Goal: Task Accomplishment & Management: Complete application form

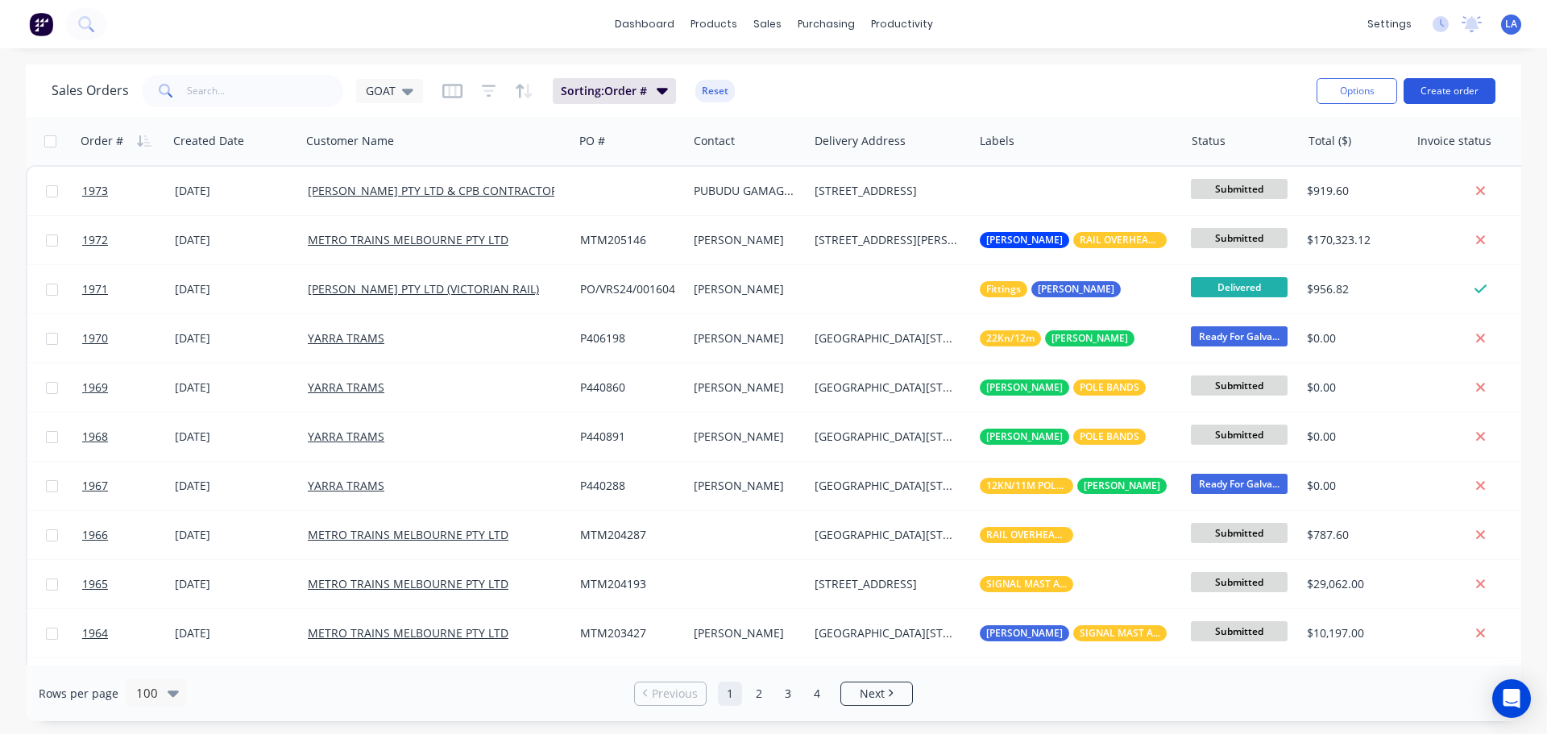
click at [1478, 93] on button "Create order" at bounding box center [1449, 91] width 92 height 26
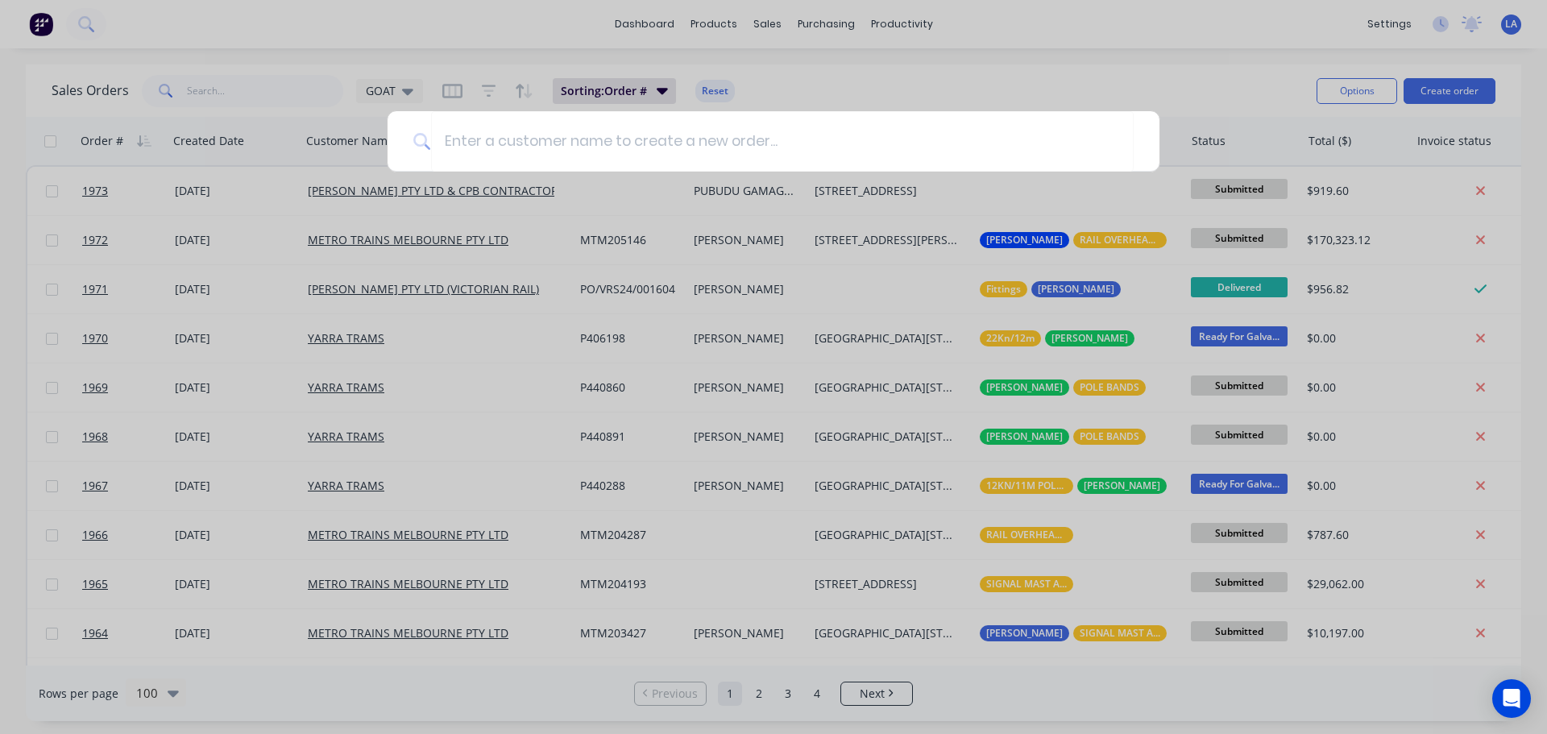
click at [1180, 76] on div at bounding box center [773, 367] width 1547 height 734
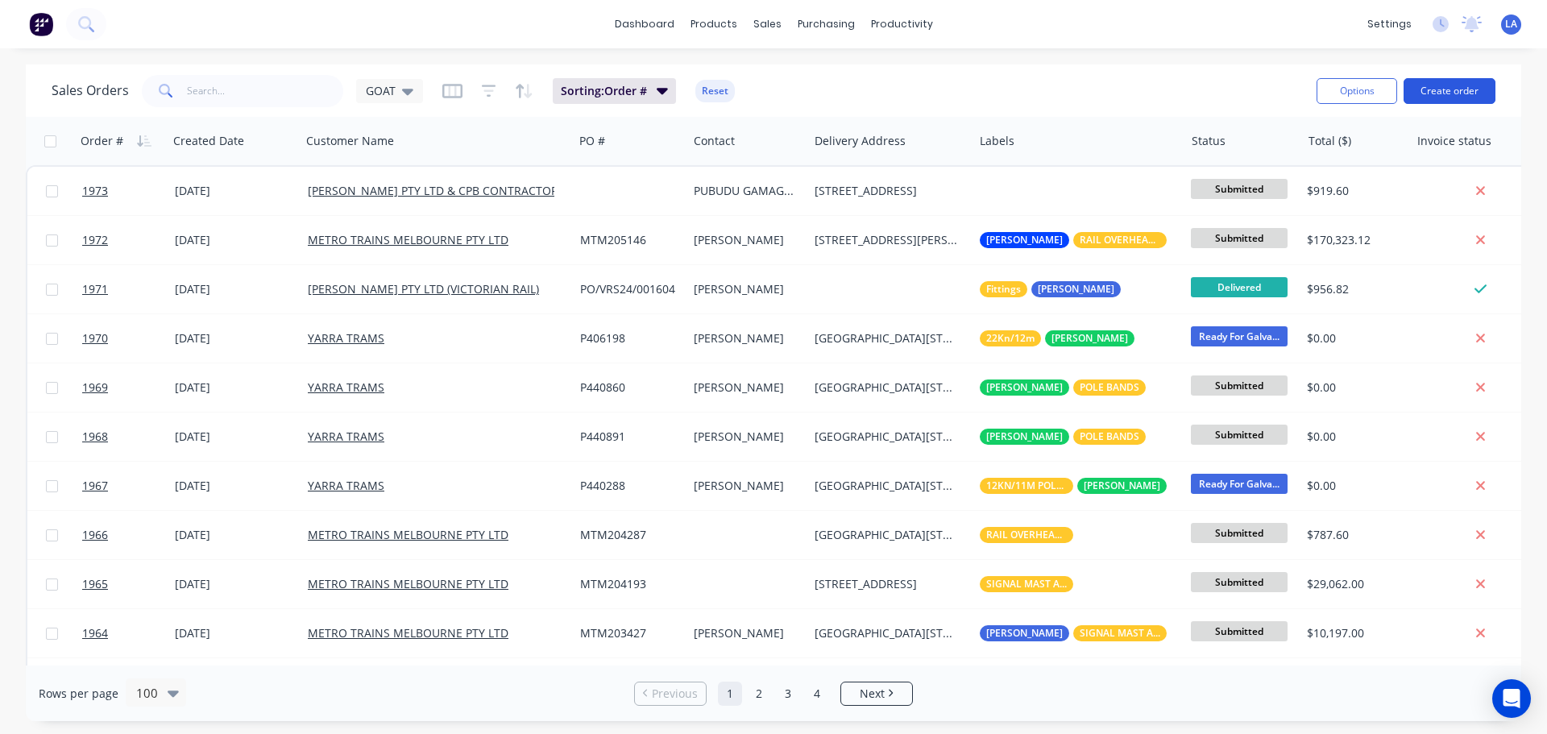
click at [1473, 95] on button "Create order" at bounding box center [1449, 91] width 92 height 26
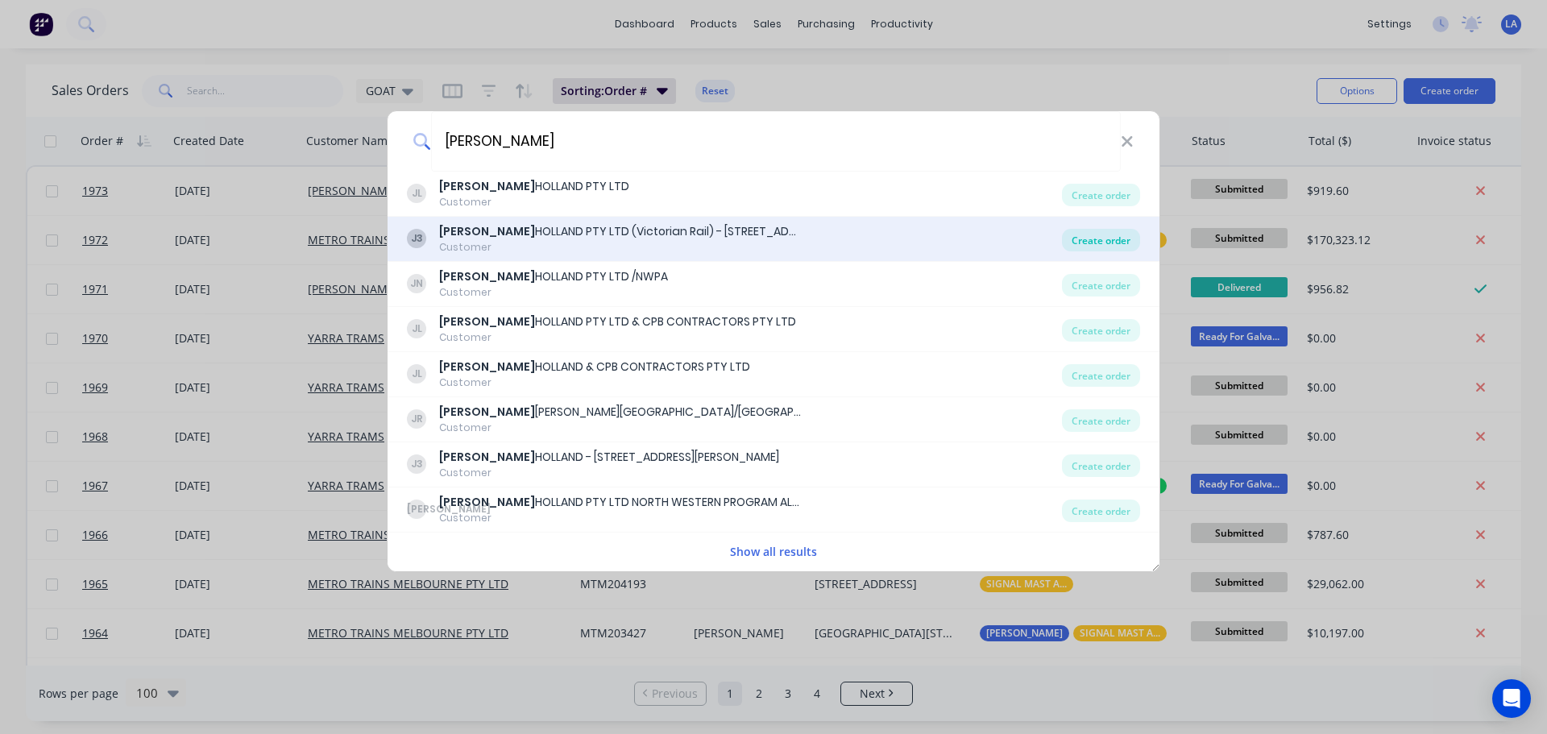
type input "[PERSON_NAME]"
click at [1088, 232] on div "Create order" at bounding box center [1101, 240] width 78 height 23
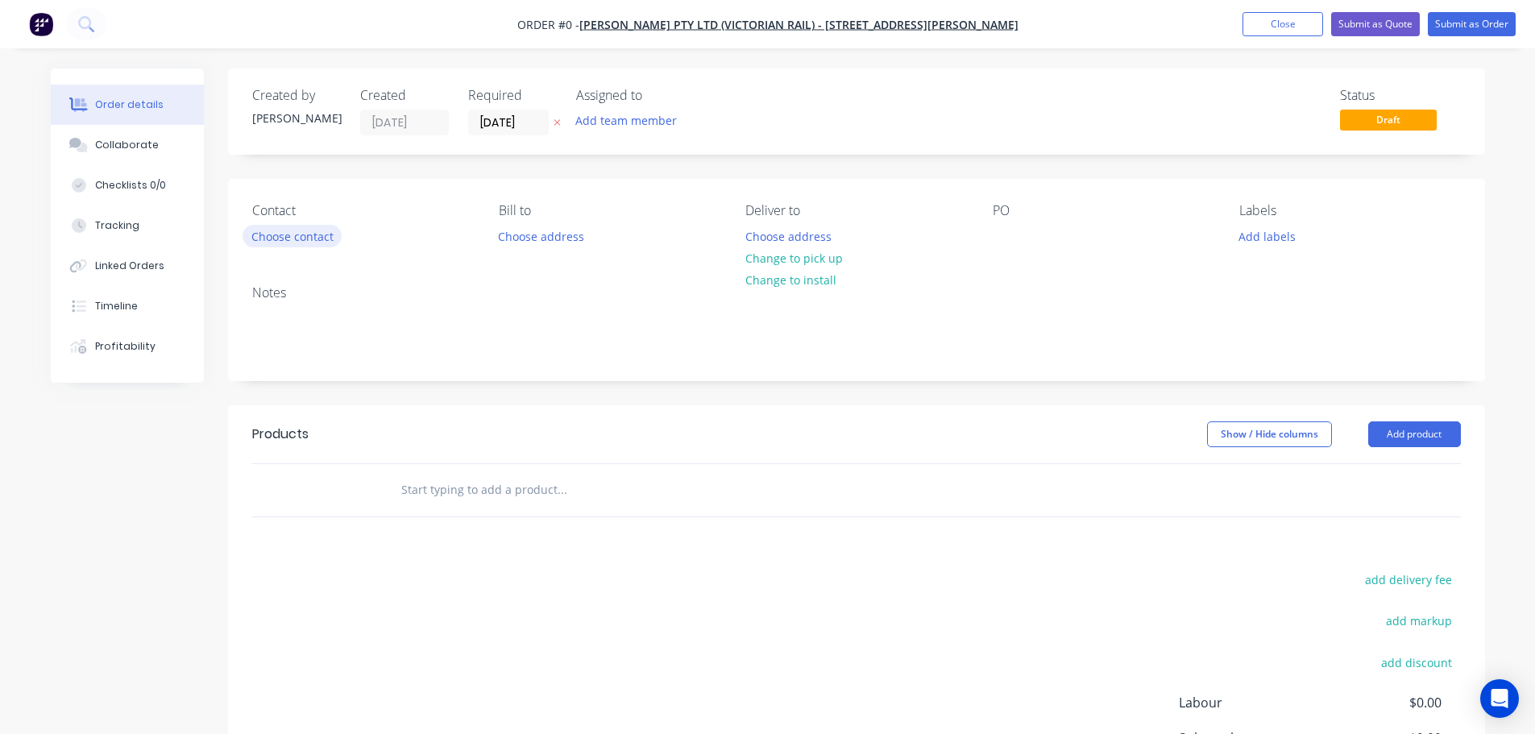
click at [317, 232] on button "Choose contact" at bounding box center [291, 236] width 99 height 22
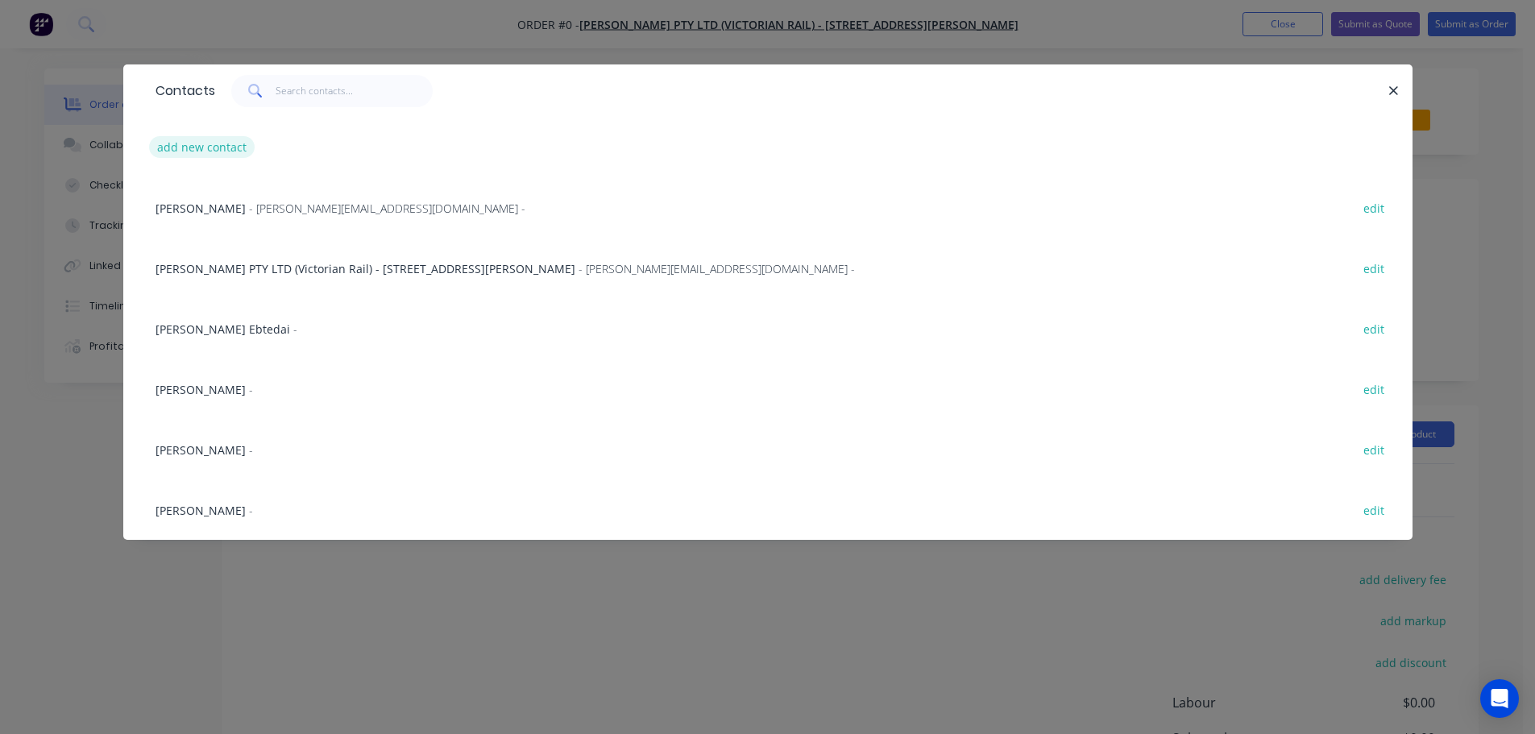
click at [205, 151] on button "add new contact" at bounding box center [202, 147] width 106 height 22
select select "AU"
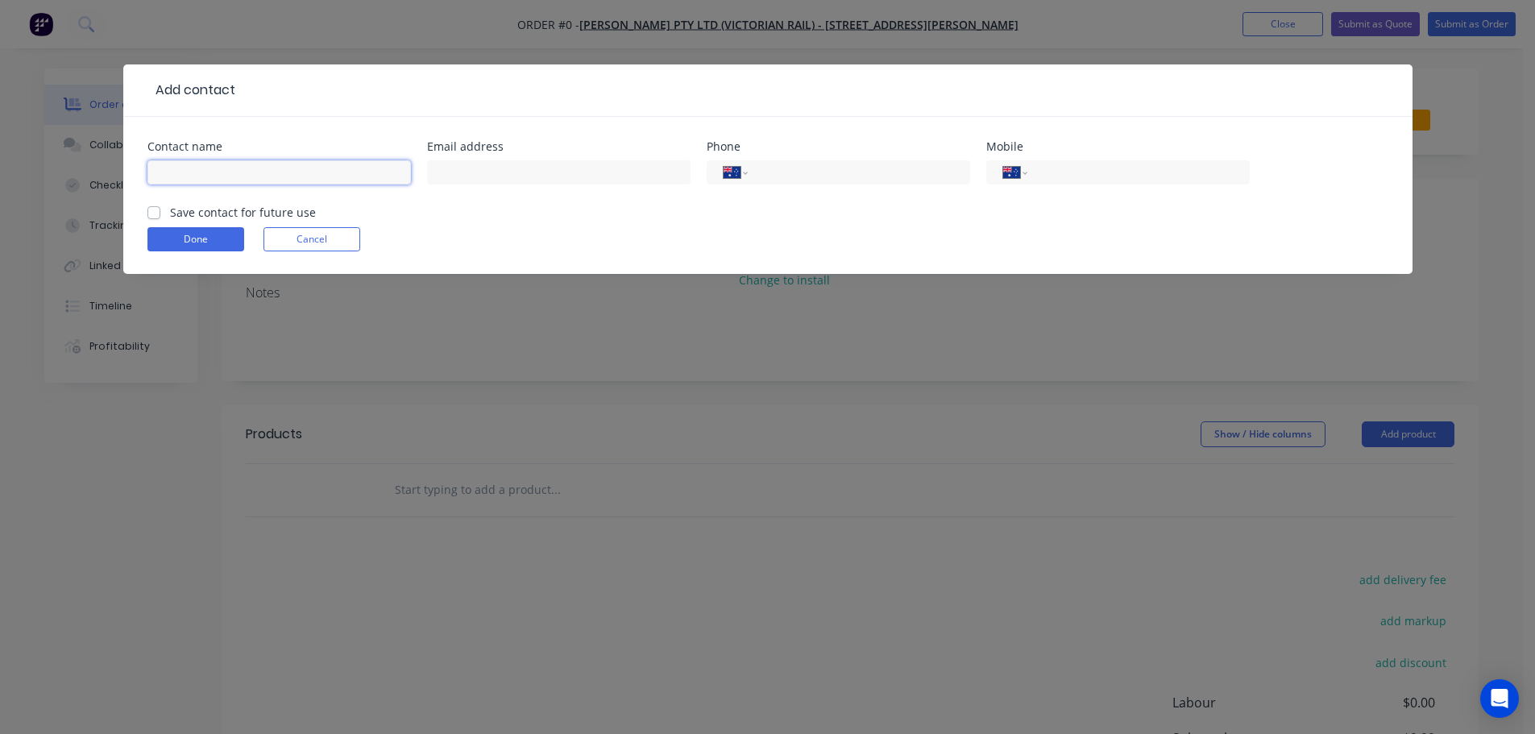
click at [242, 172] on input "text" at bounding box center [278, 172] width 263 height 24
click at [242, 172] on input "[PERSON_NAME]" at bounding box center [278, 172] width 263 height 24
type input "[PERSON_NAME]"
click at [170, 214] on label "Save contact for future use" at bounding box center [243, 212] width 146 height 17
click at [155, 214] on input "Save contact for future use" at bounding box center [153, 211] width 13 height 15
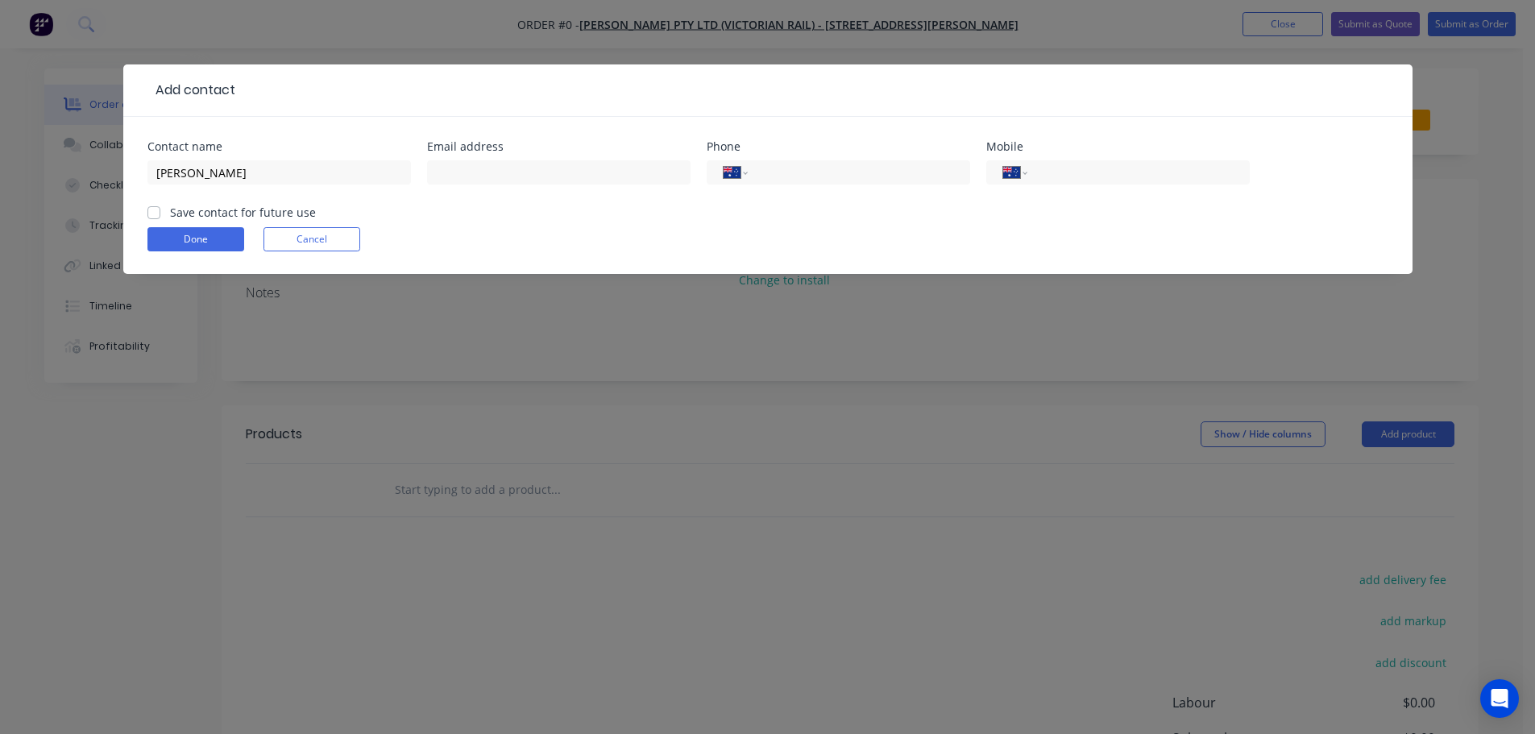
checkbox input "true"
click at [167, 228] on button "Done" at bounding box center [195, 239] width 97 height 24
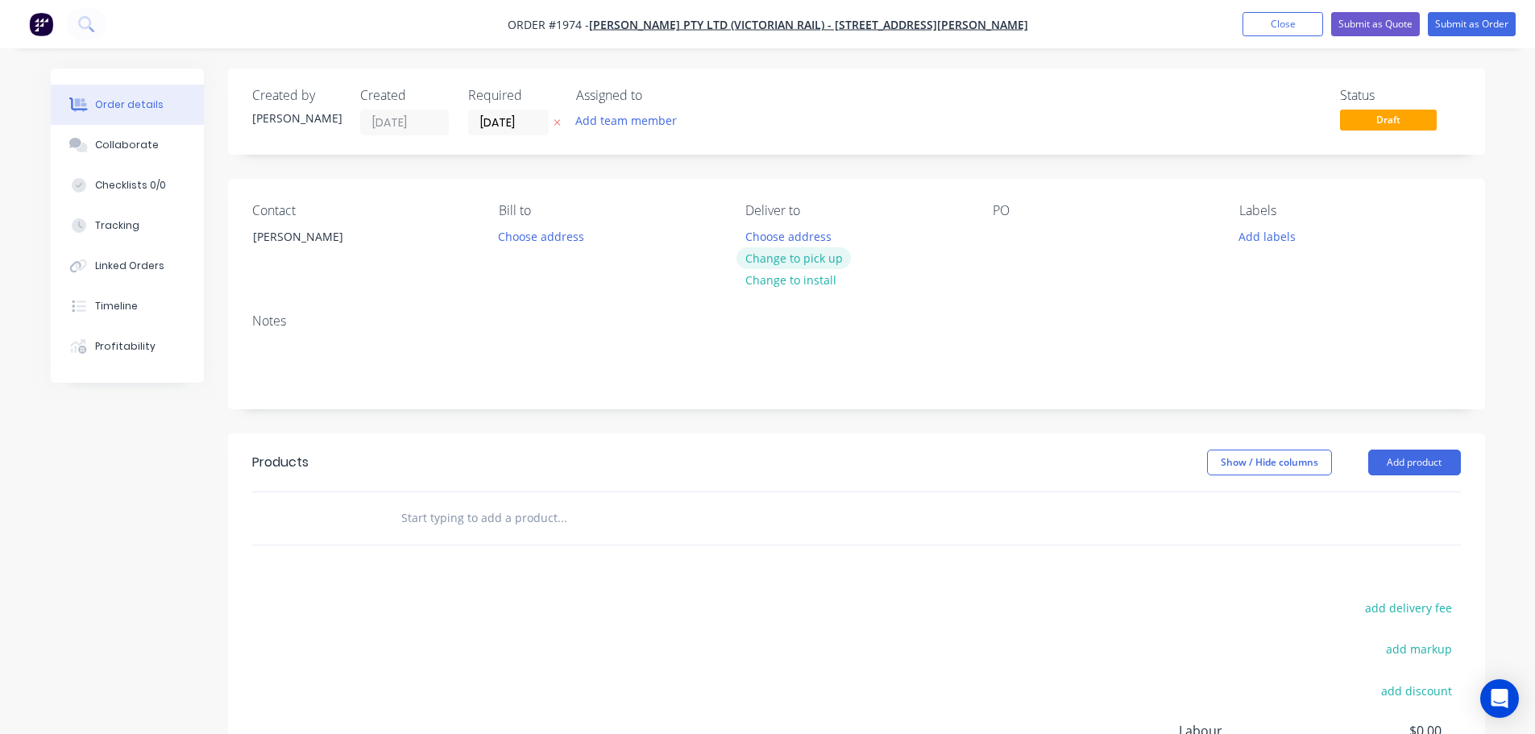
click at [802, 257] on button "Change to pick up" at bounding box center [793, 258] width 114 height 22
click at [1247, 237] on button "Add labels" at bounding box center [1267, 236] width 74 height 22
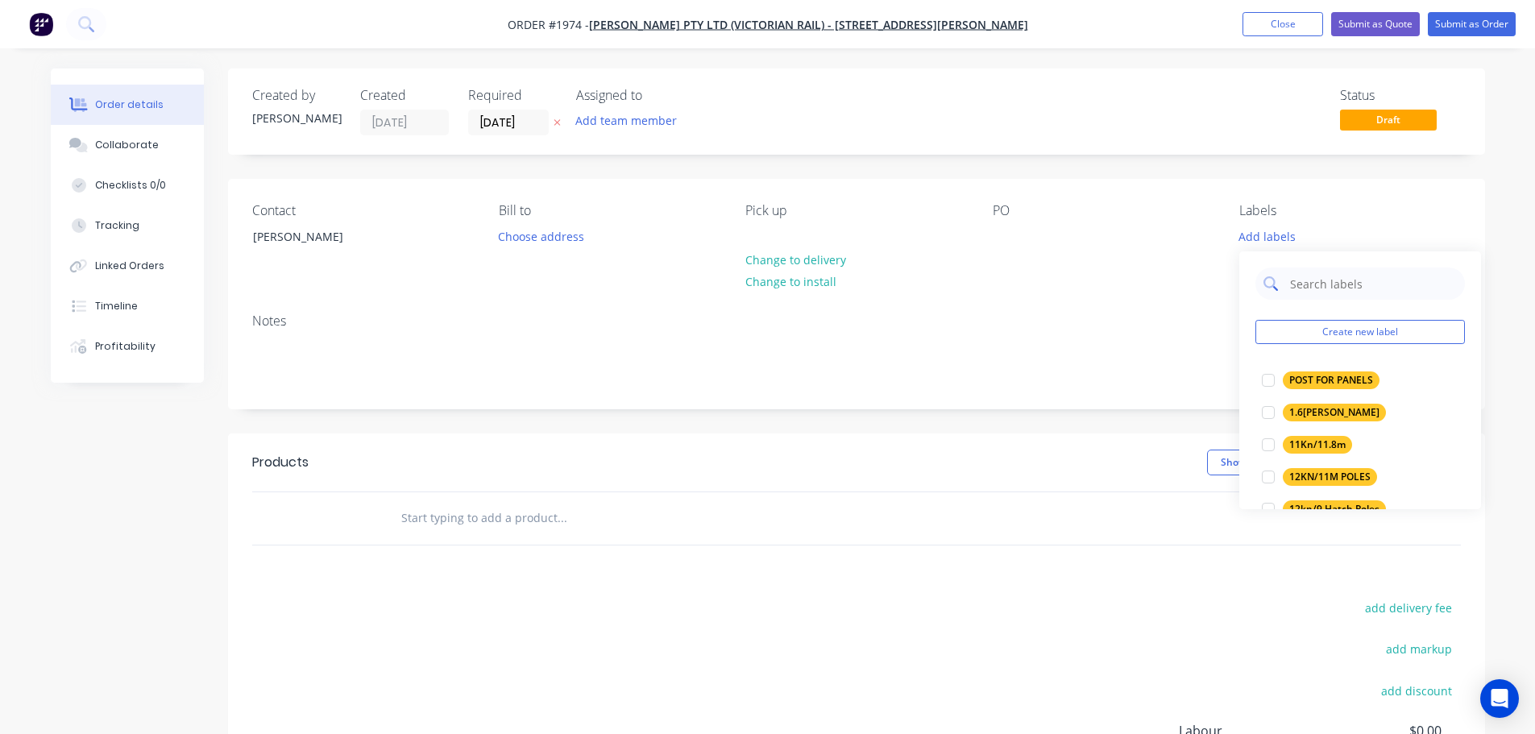
click at [1292, 273] on input "text" at bounding box center [1372, 283] width 168 height 32
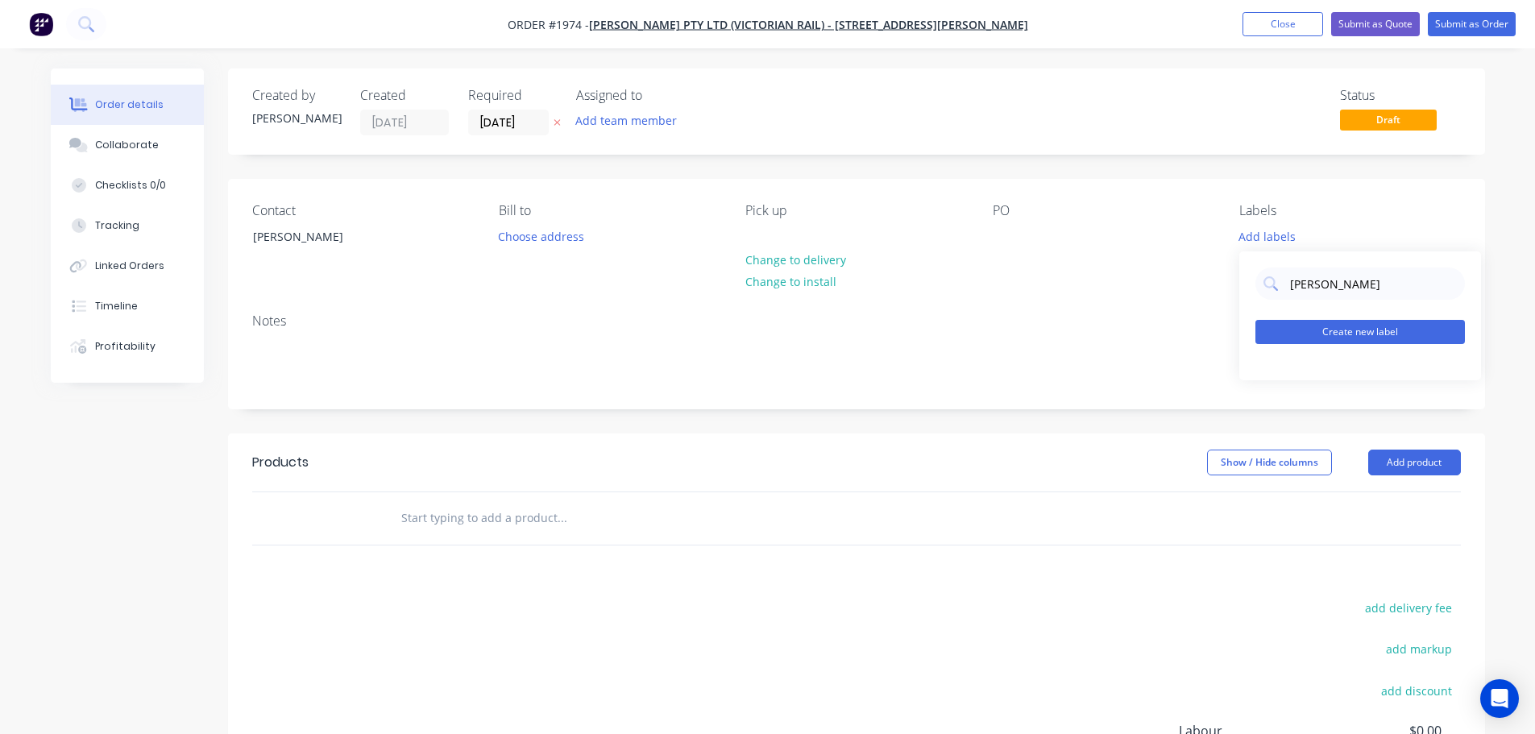
type input "[PERSON_NAME]"
click at [1328, 327] on button "Create new label" at bounding box center [1359, 332] width 209 height 24
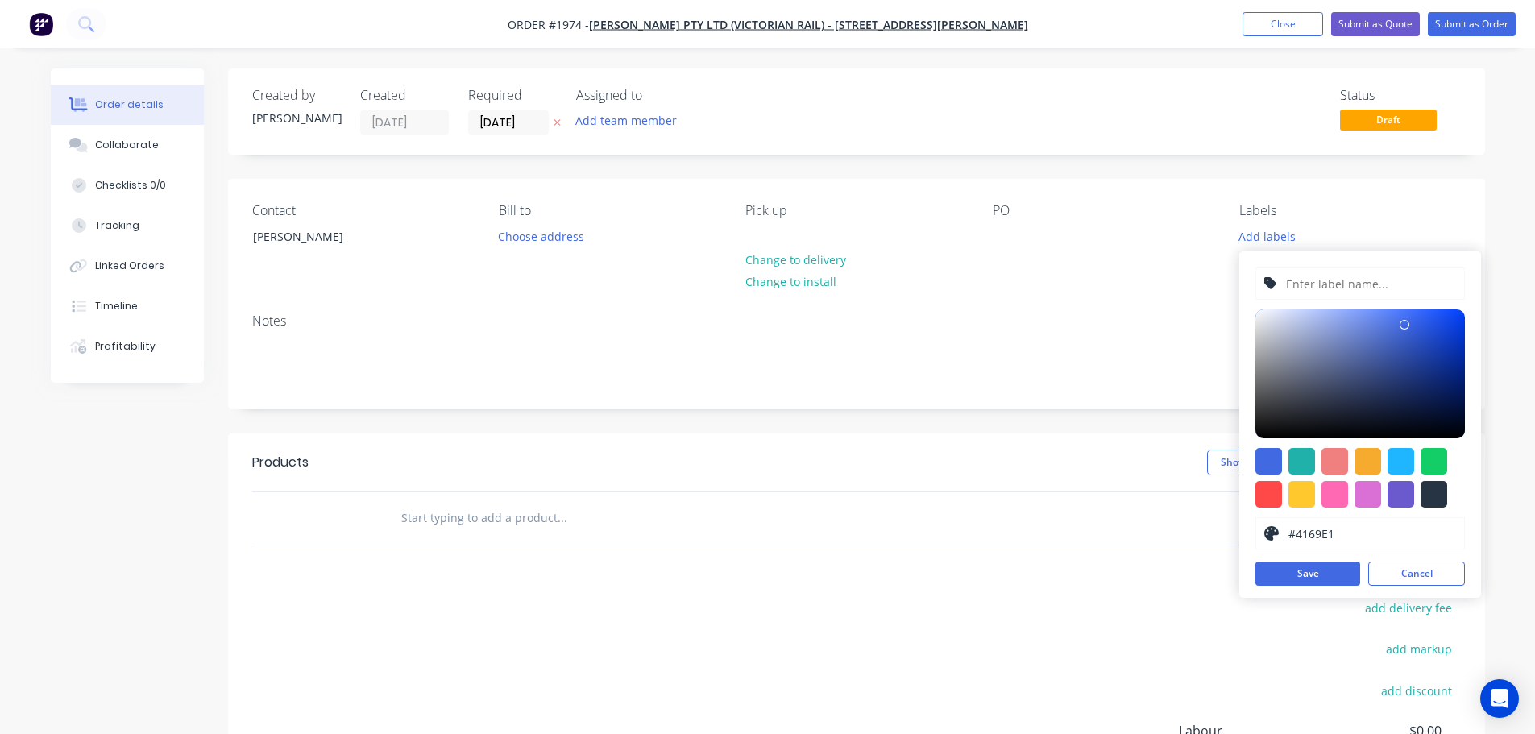
click at [1303, 282] on input "text" at bounding box center [1370, 283] width 172 height 31
type input "[PERSON_NAME]"
click at [1287, 566] on button "Save" at bounding box center [1307, 573] width 105 height 24
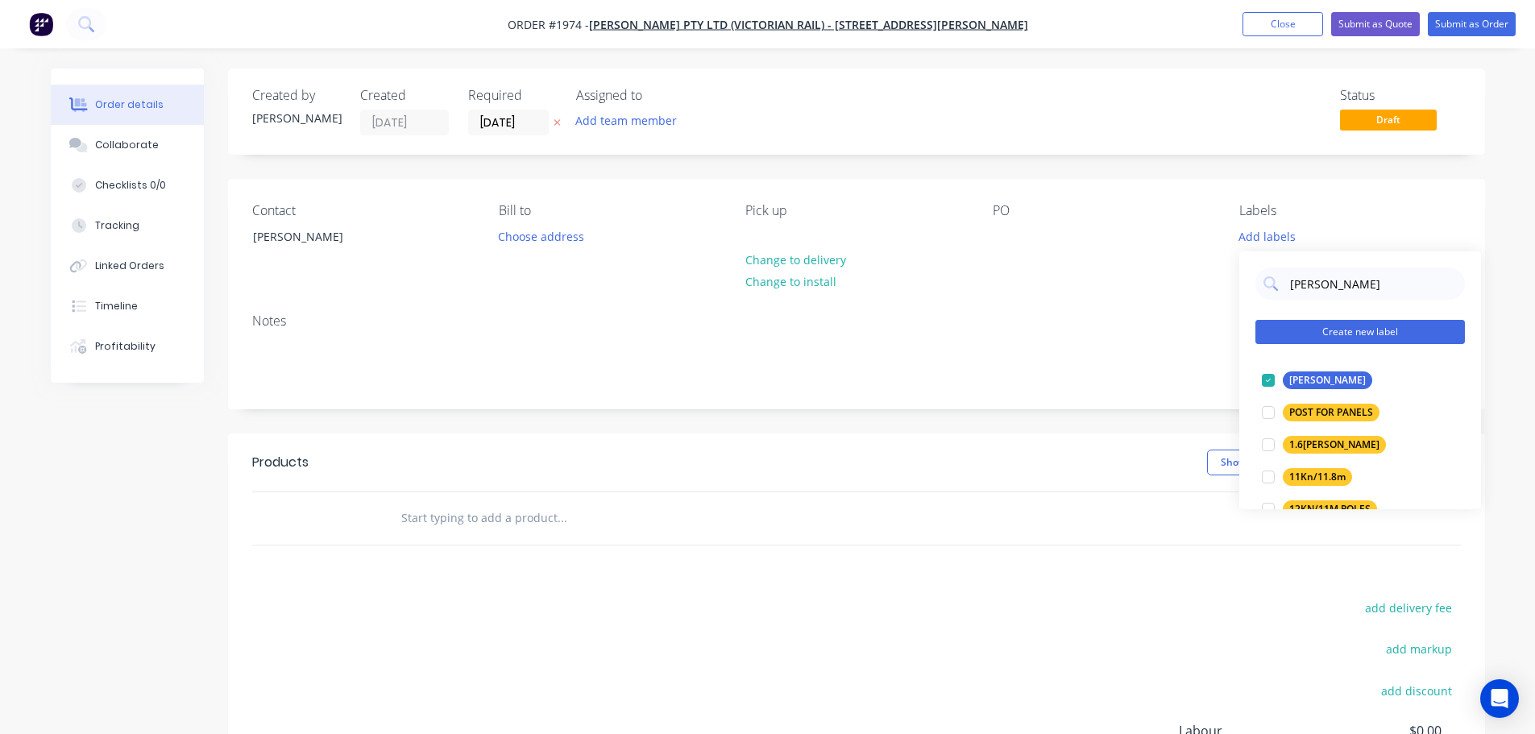
click at [1353, 338] on button "Create new label" at bounding box center [1359, 332] width 209 height 24
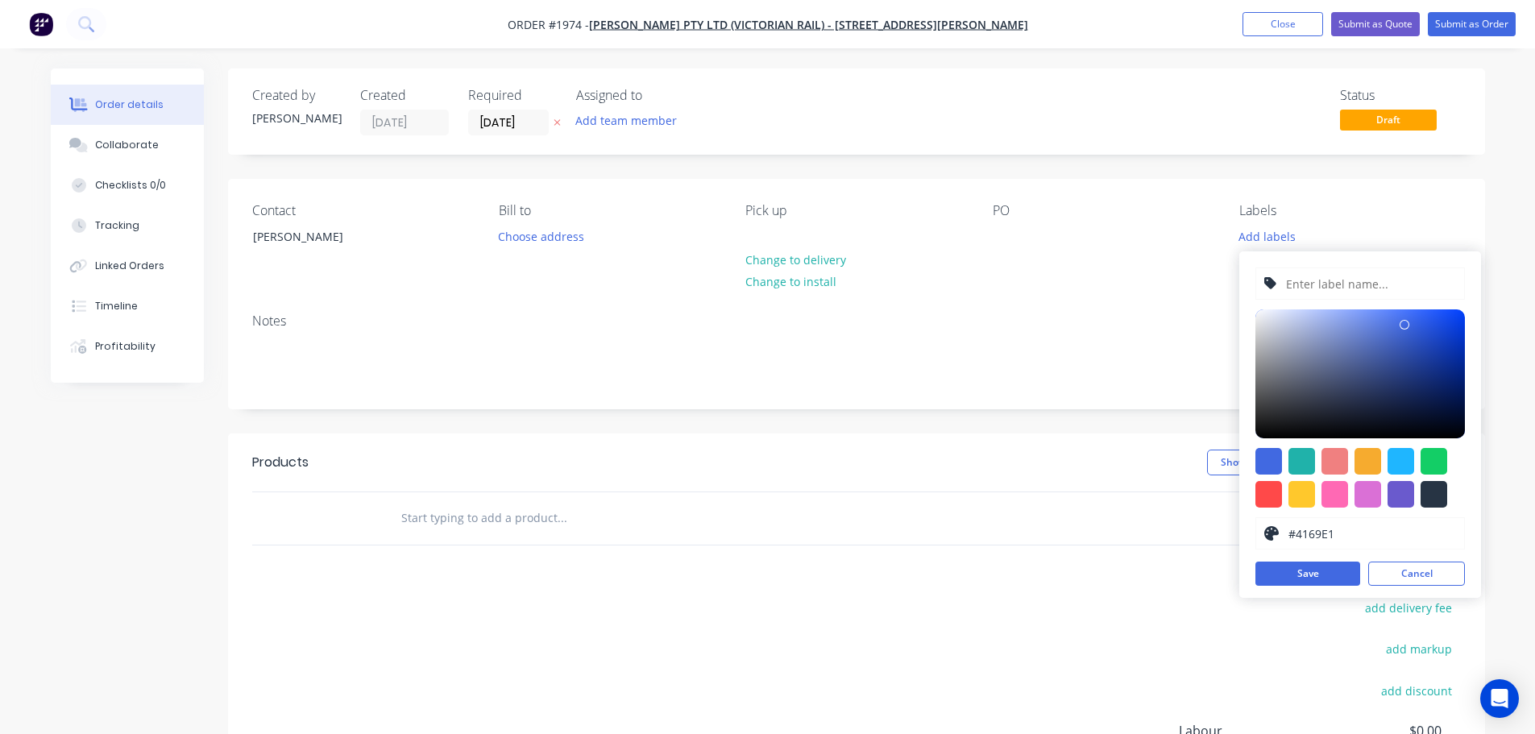
click at [1359, 296] on input "text" at bounding box center [1370, 283] width 172 height 31
type input "P"
type input "Screen Alteration"
click at [1310, 496] on div at bounding box center [1301, 494] width 27 height 27
type input "#FFC82C"
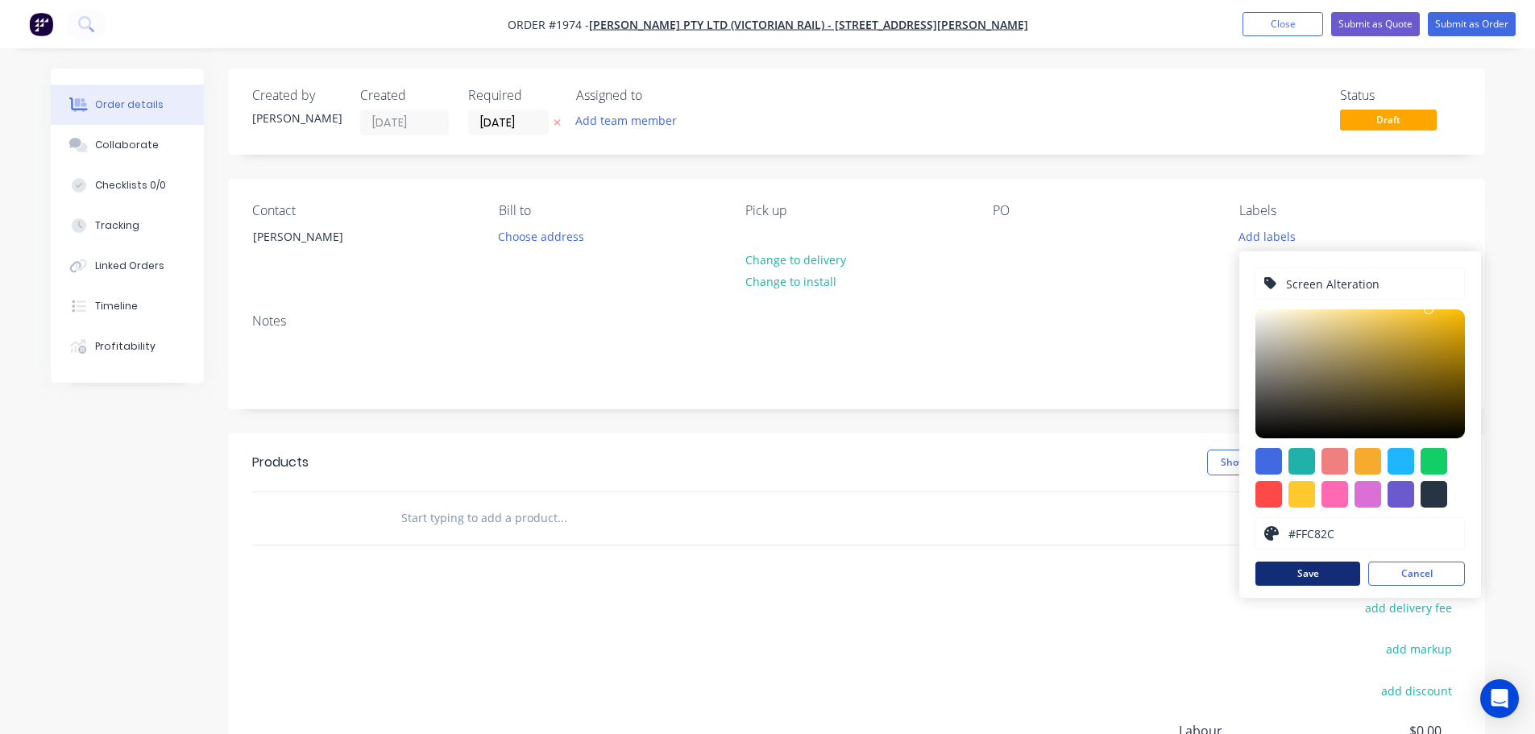
click at [1316, 567] on button "Save" at bounding box center [1307, 573] width 105 height 24
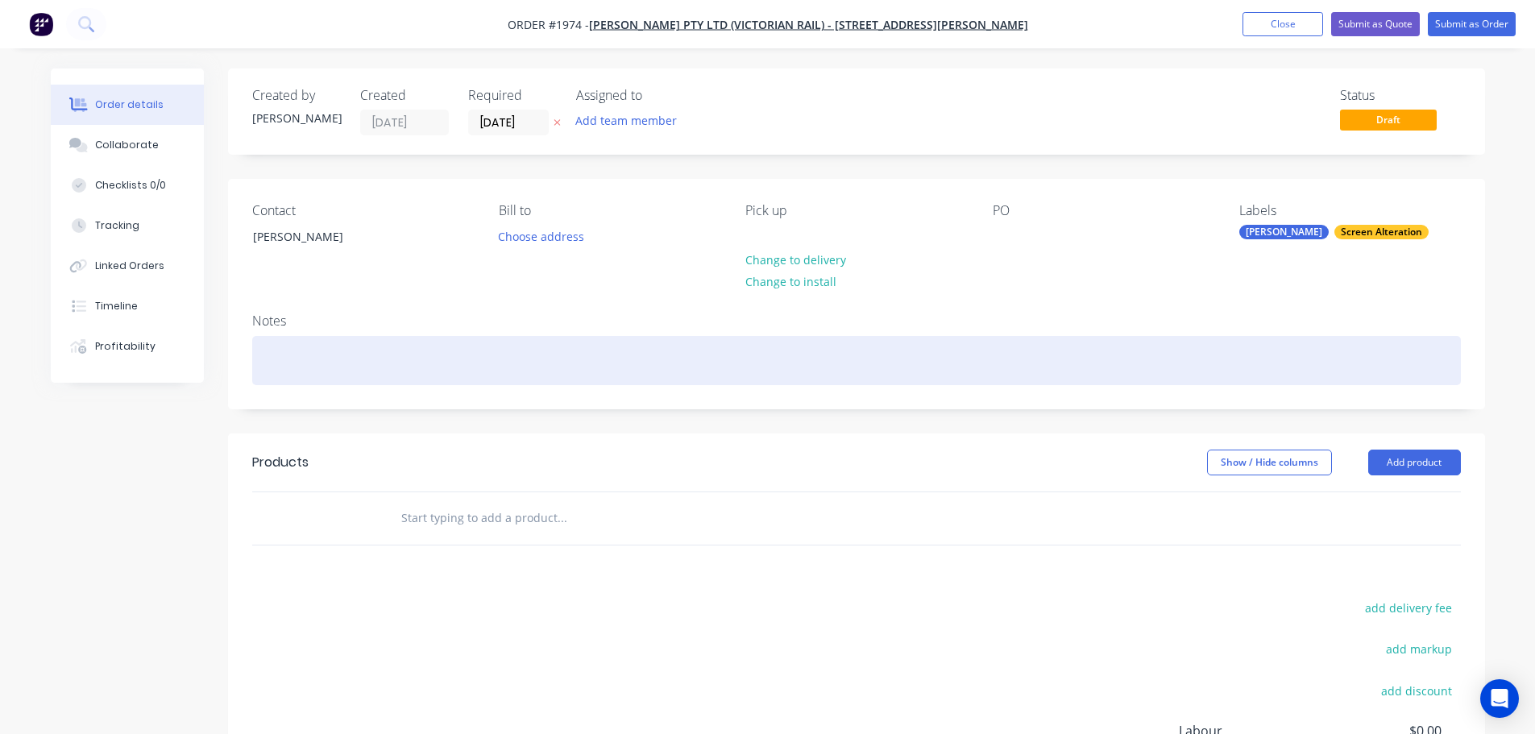
click at [645, 367] on div at bounding box center [856, 360] width 1208 height 49
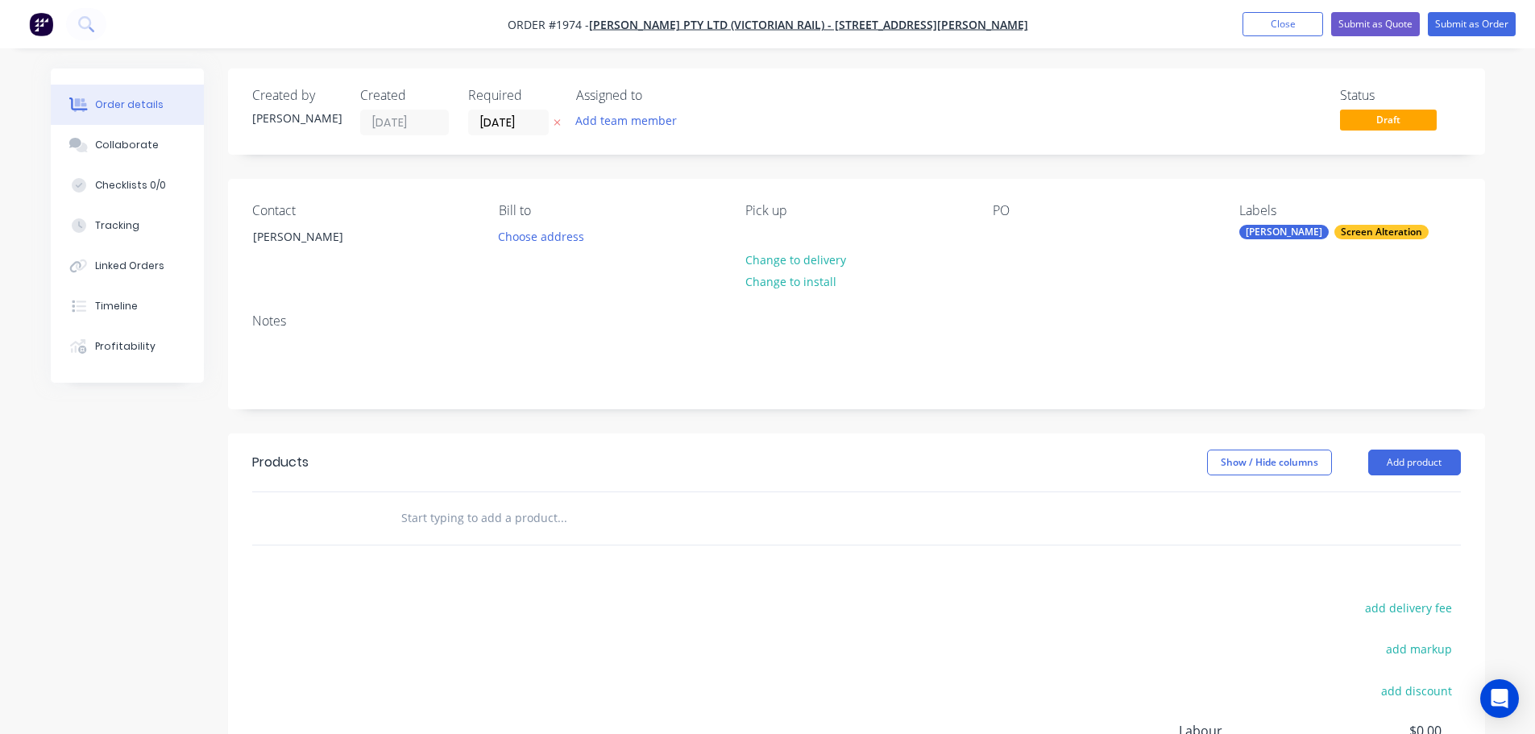
click at [526, 509] on input "text" at bounding box center [561, 518] width 322 height 32
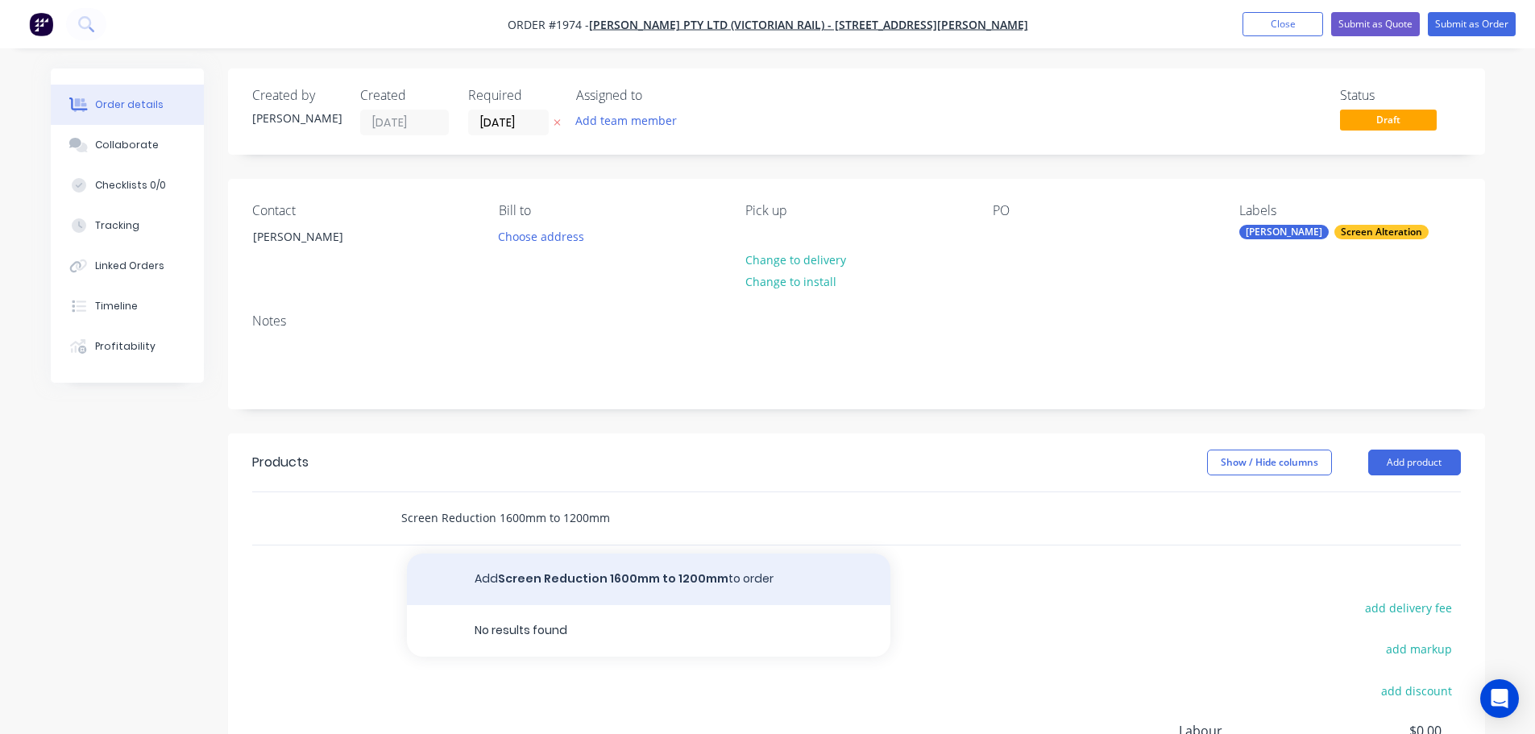
type input "Screen Reduction 1600mm to 1200mm"
click at [551, 571] on button "Add Screen Reduction 1600mm to 1200mm to order" at bounding box center [648, 579] width 483 height 52
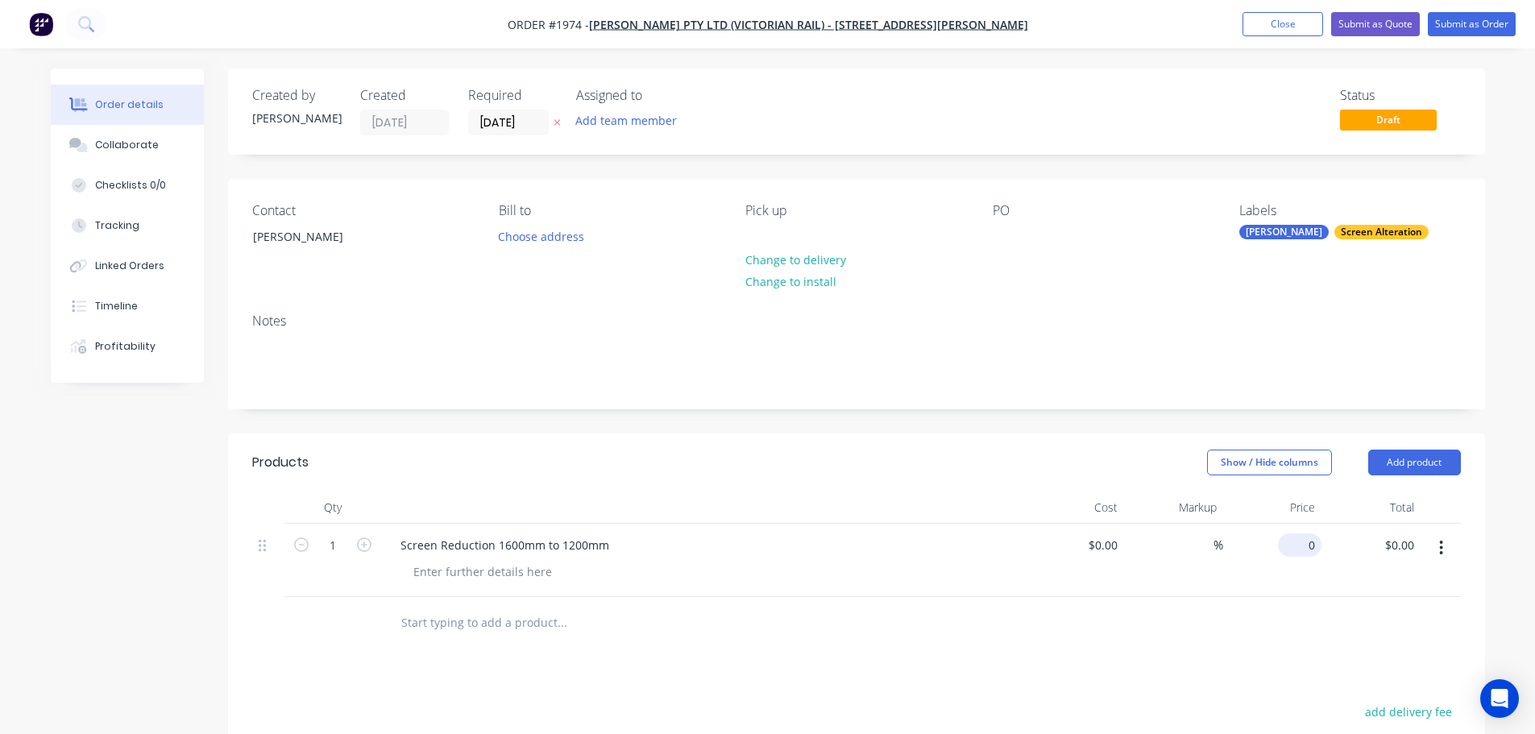
click at [1303, 554] on div "0 $0.00" at bounding box center [1302, 544] width 37 height 23
click at [1310, 544] on input "0" at bounding box center [1302, 544] width 37 height 23
type input "$1,370.00"
click at [1223, 617] on div at bounding box center [856, 623] width 1208 height 52
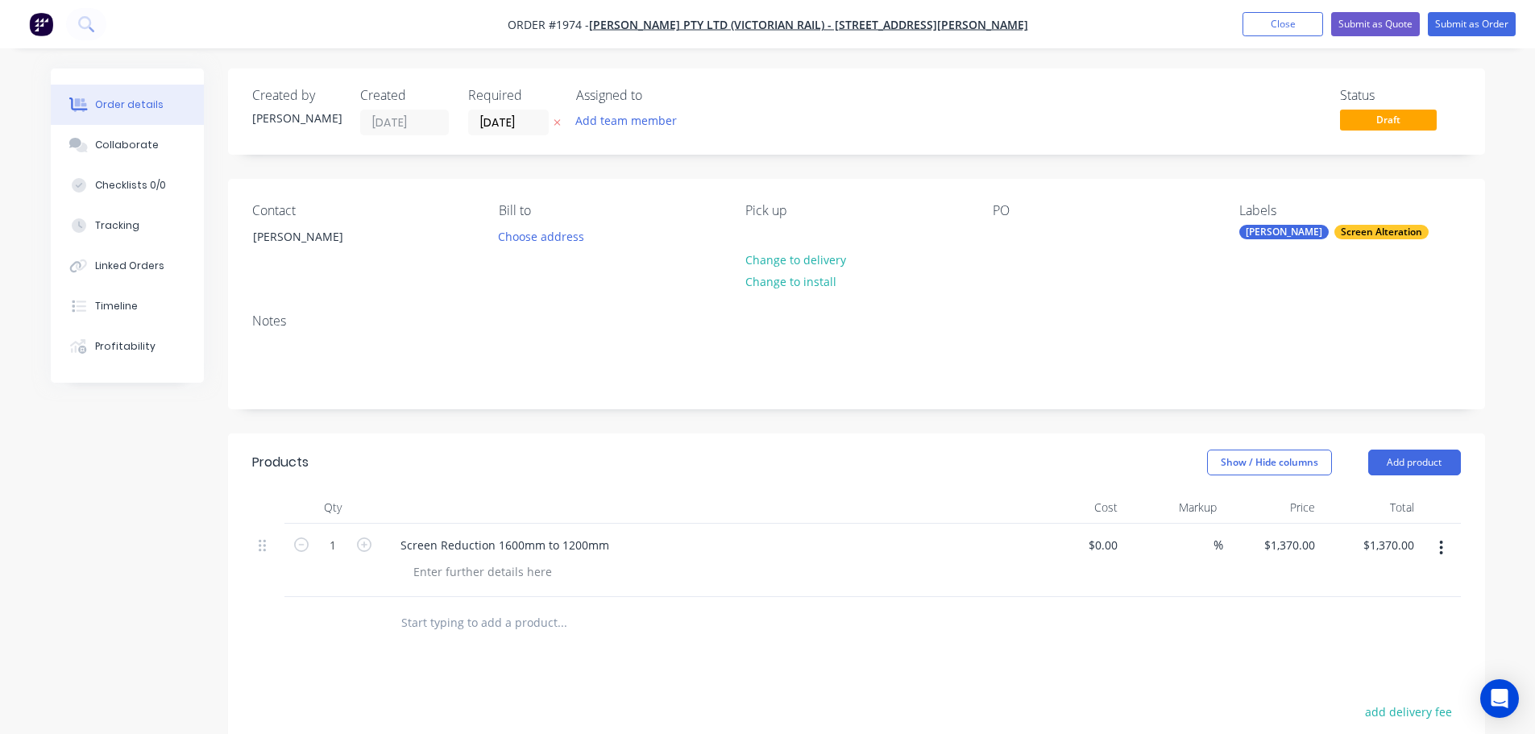
click at [498, 636] on input "text" at bounding box center [561, 623] width 322 height 32
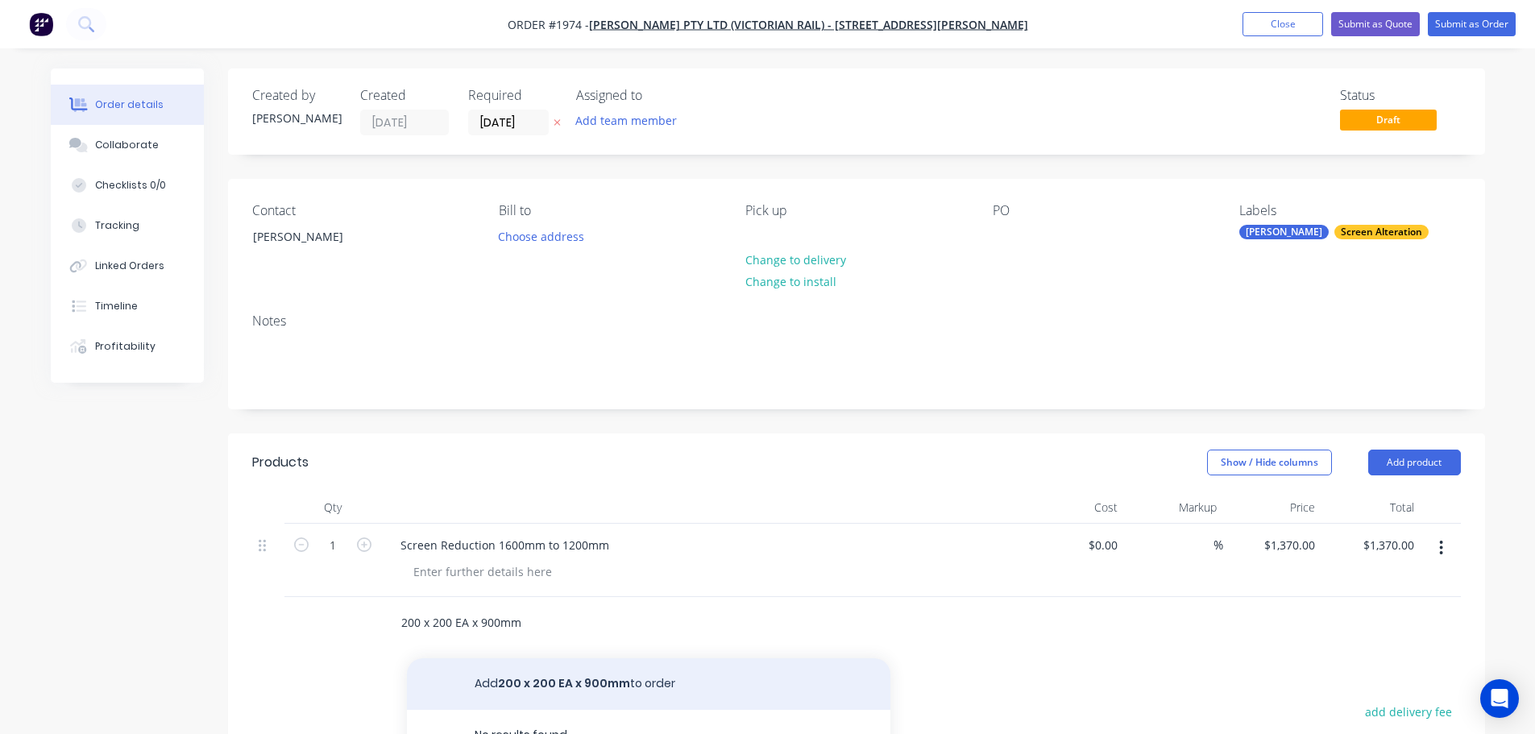
type input "200 x 200 EA x 900mm"
click at [528, 671] on button "Add 200 x 200 EA x 900mm to order" at bounding box center [648, 684] width 483 height 52
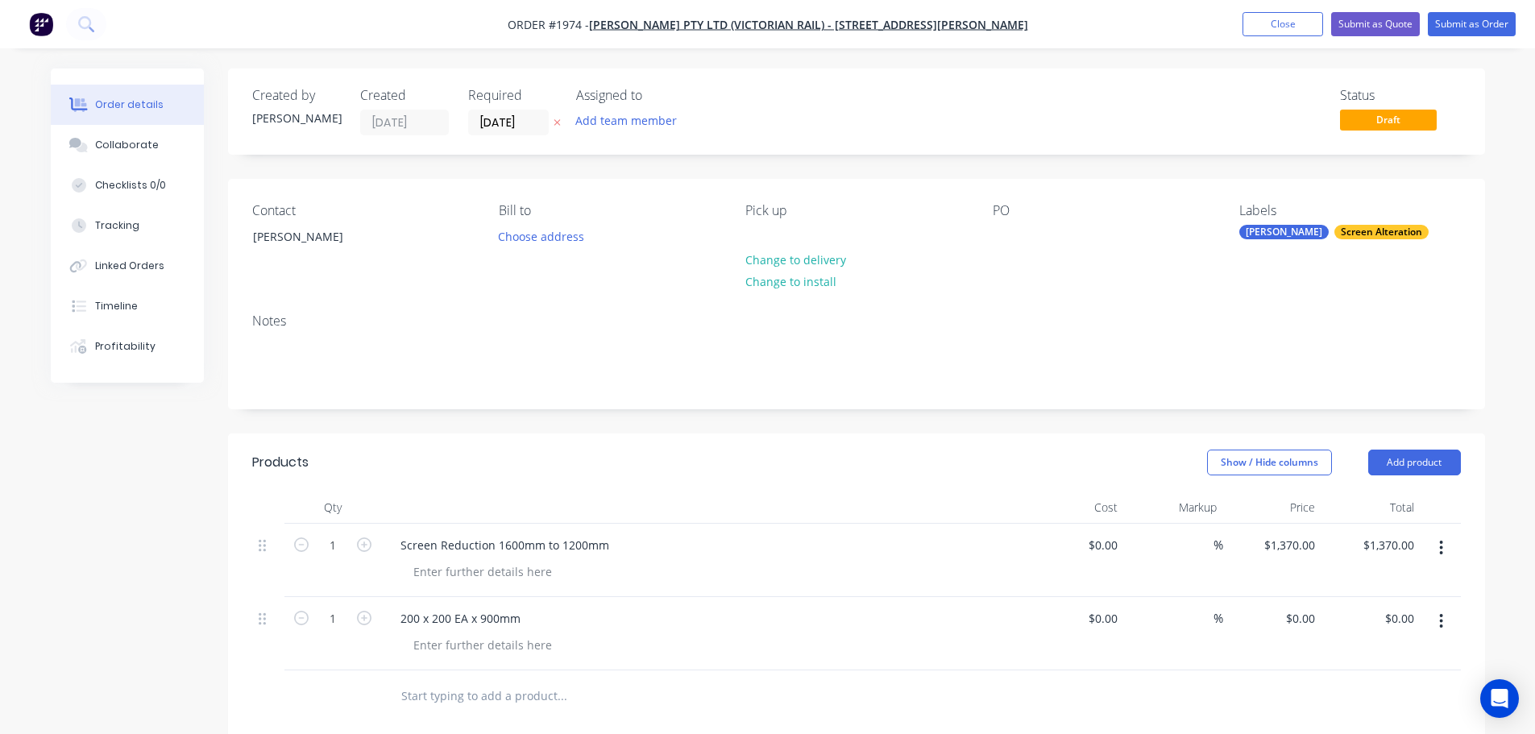
click at [372, 617] on button "button" at bounding box center [364, 616] width 21 height 17
type input "2"
click at [1299, 616] on div "0 $0.00" at bounding box center [1300, 618] width 44 height 23
type input "$114.00"
type input "$228.00"
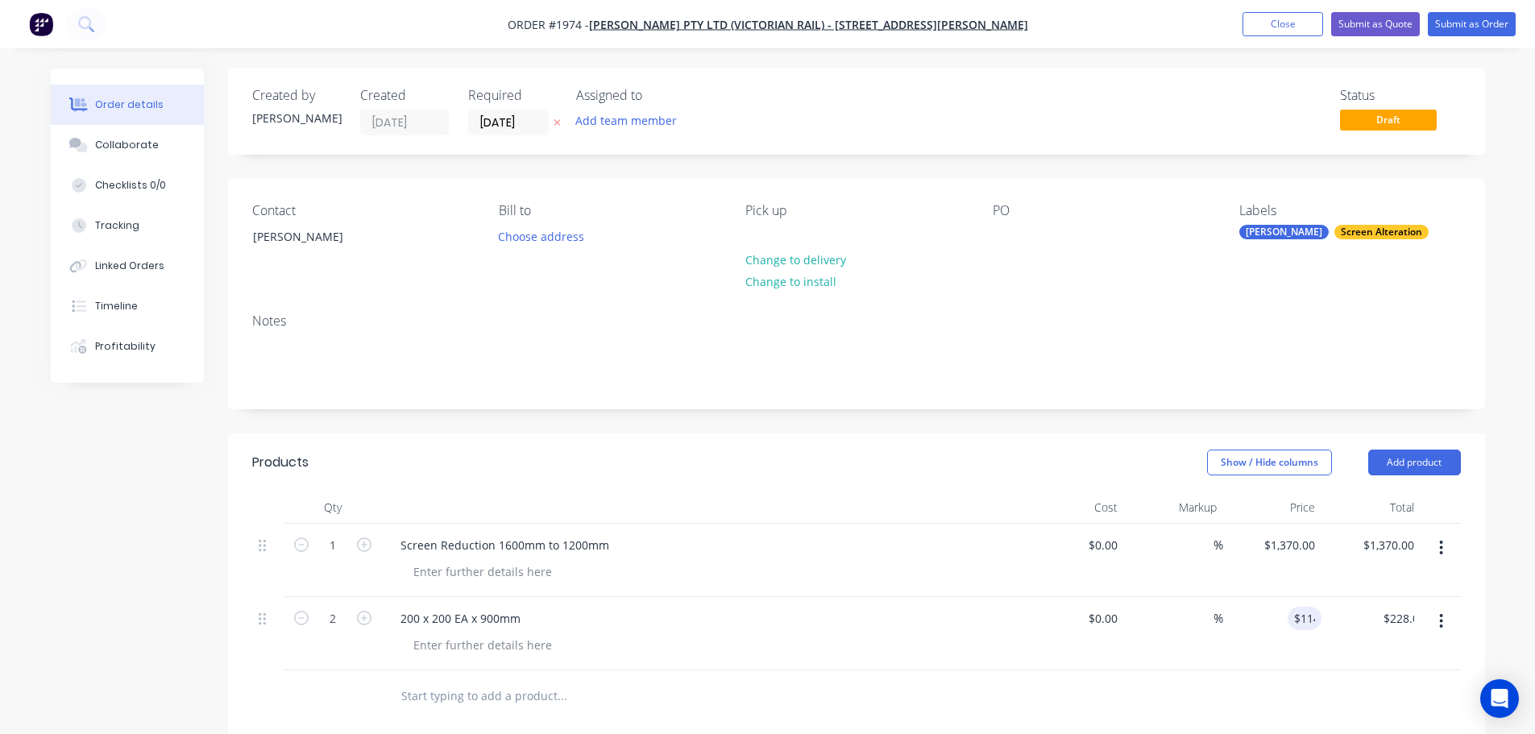
click at [1300, 664] on div "$114.00 114" at bounding box center [1272, 633] width 99 height 73
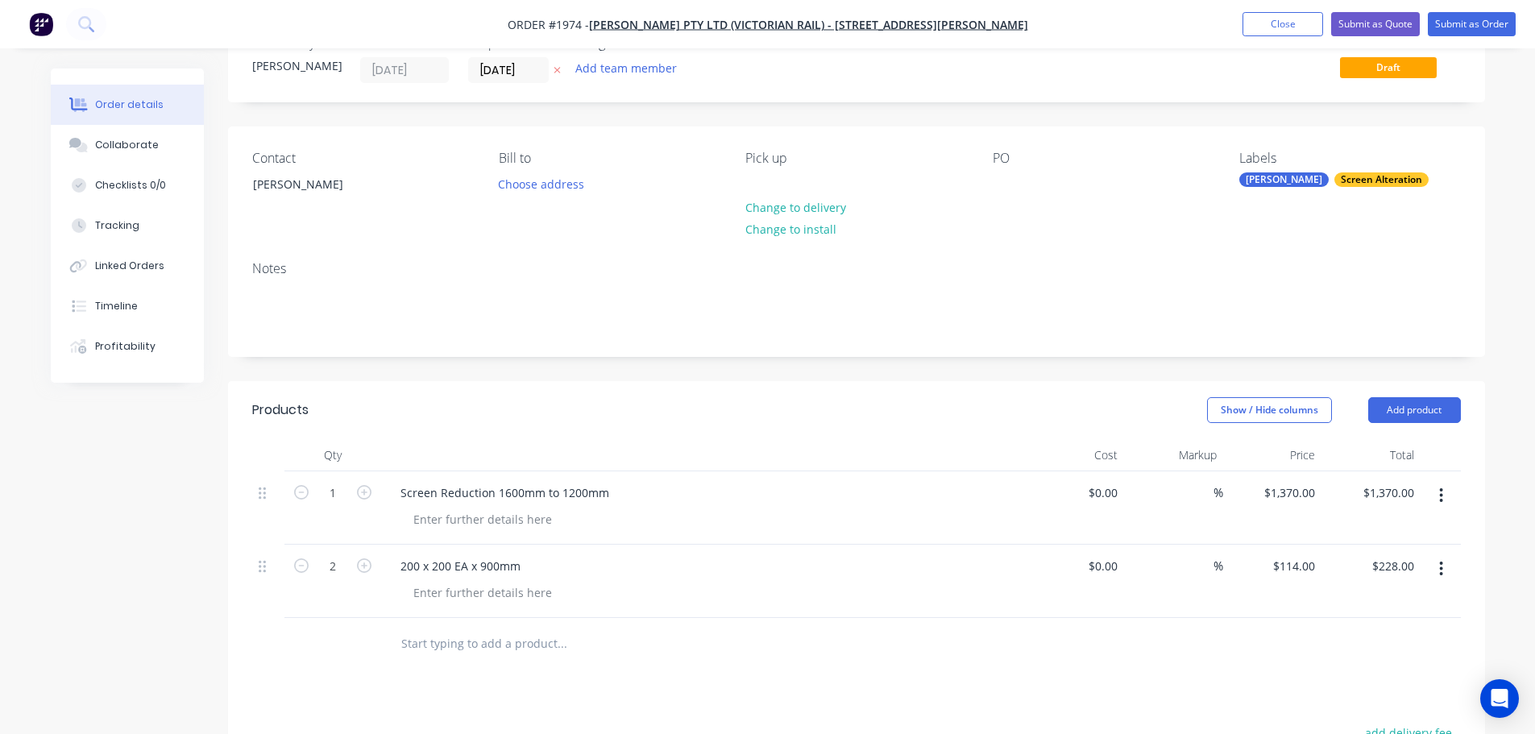
scroll to position [81, 0]
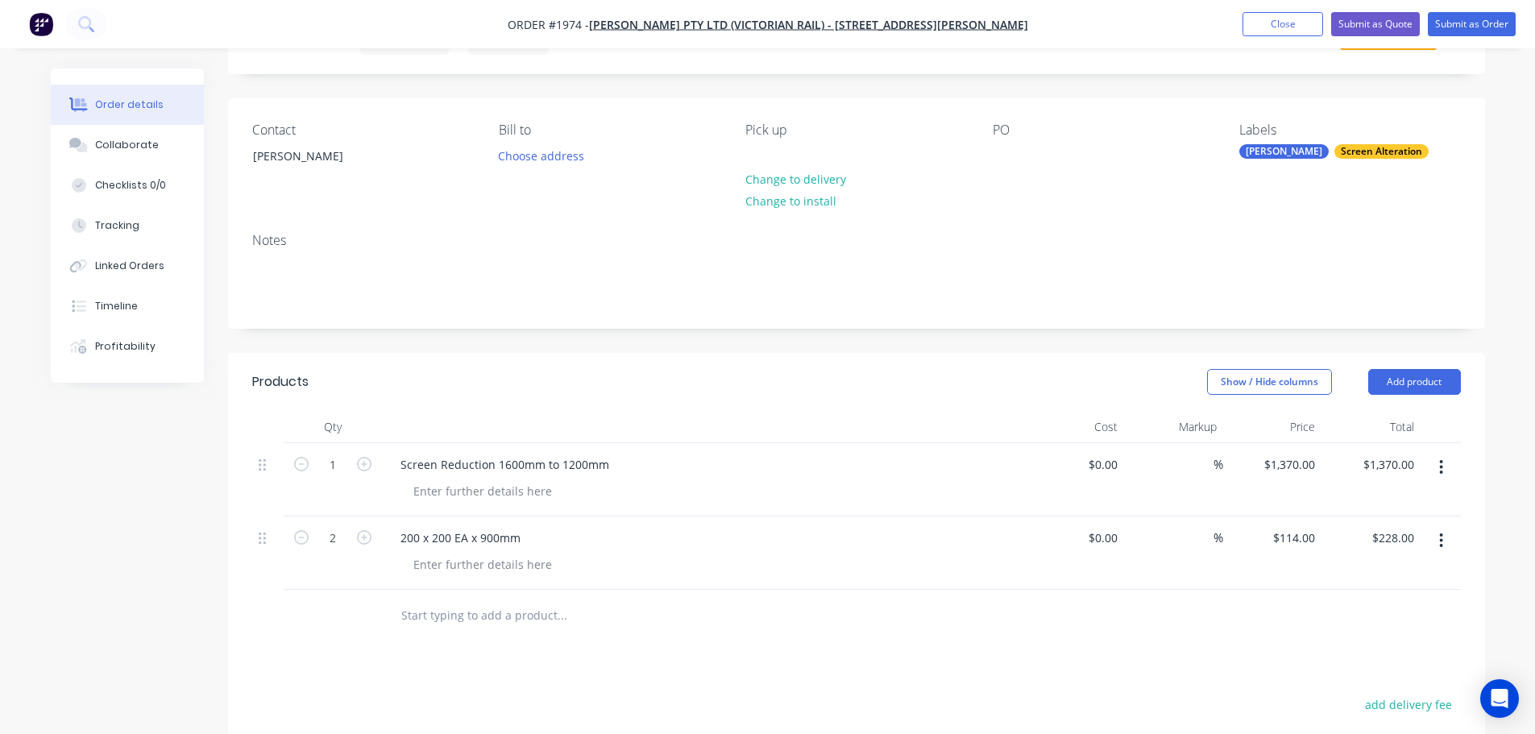
click at [512, 603] on input "text" at bounding box center [561, 615] width 322 height 32
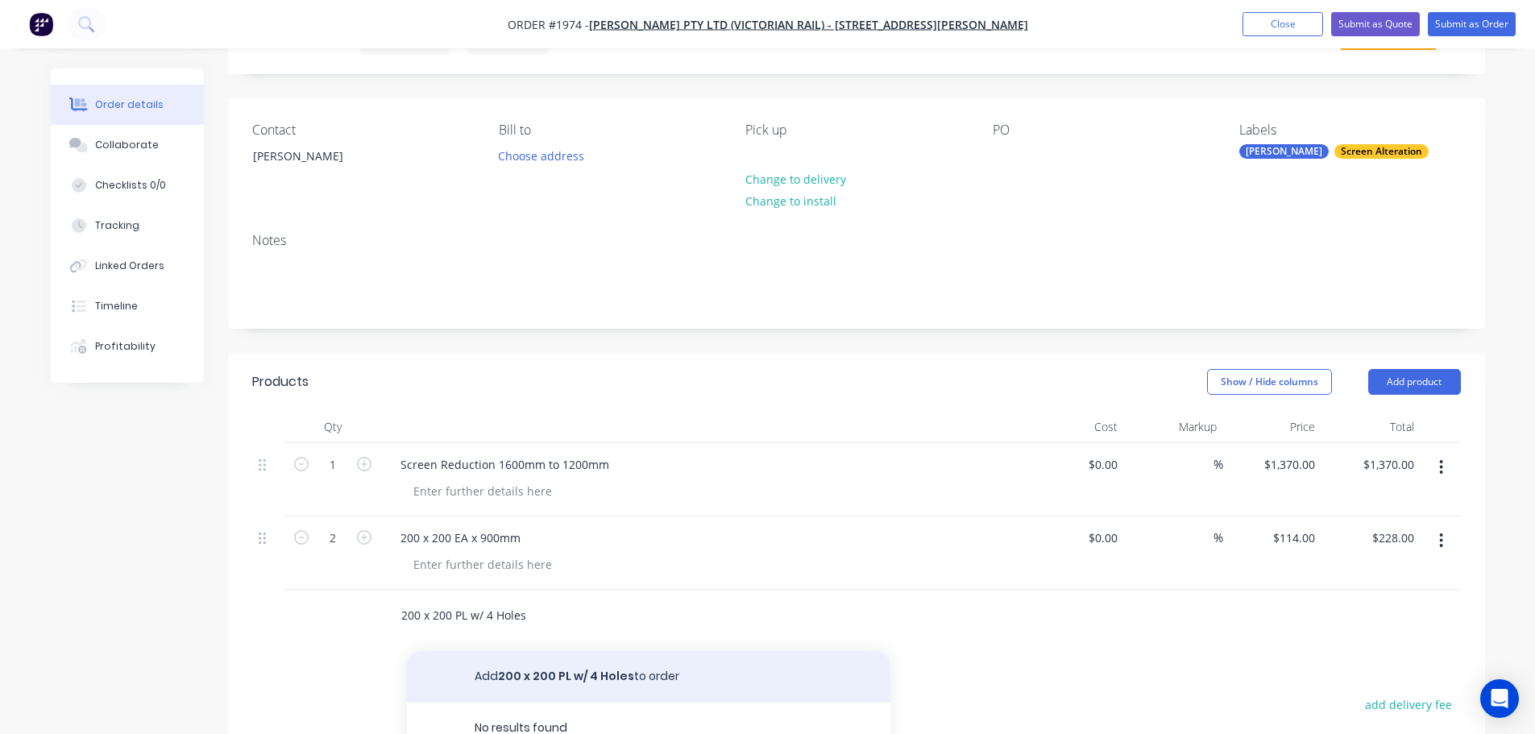
type input "200 x 200 PL w/ 4 Holes"
click at [544, 672] on button "Add 200 x 200 PL w/ 4 Holes to order" at bounding box center [648, 677] width 483 height 52
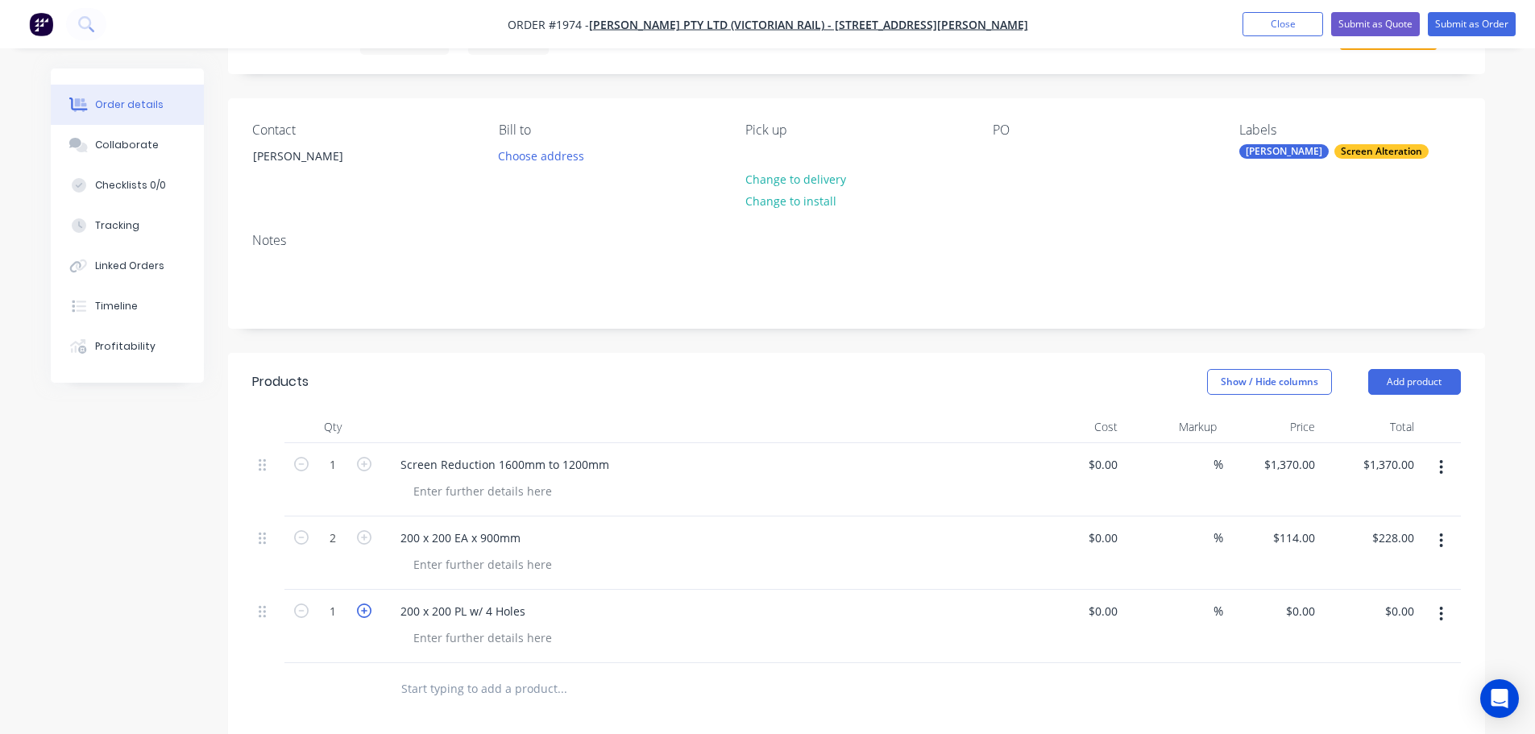
click at [367, 618] on icon "button" at bounding box center [364, 610] width 15 height 15
type input "2"
click at [1304, 614] on input "0" at bounding box center [1302, 610] width 37 height 23
type input "$98.00"
type input "$196.00"
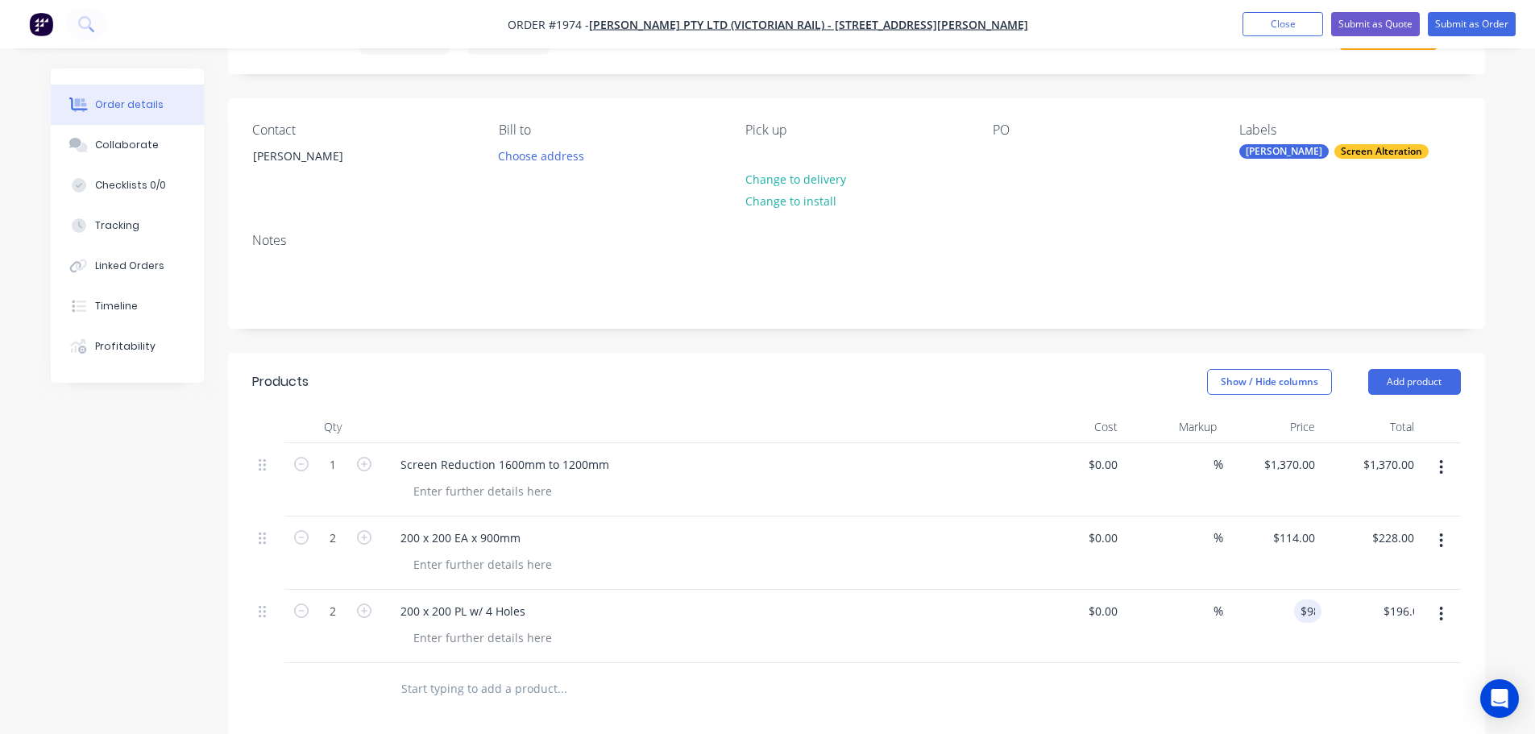
click at [1349, 708] on div at bounding box center [856, 689] width 1208 height 52
click at [1449, 26] on button "Submit as Order" at bounding box center [1471, 24] width 88 height 24
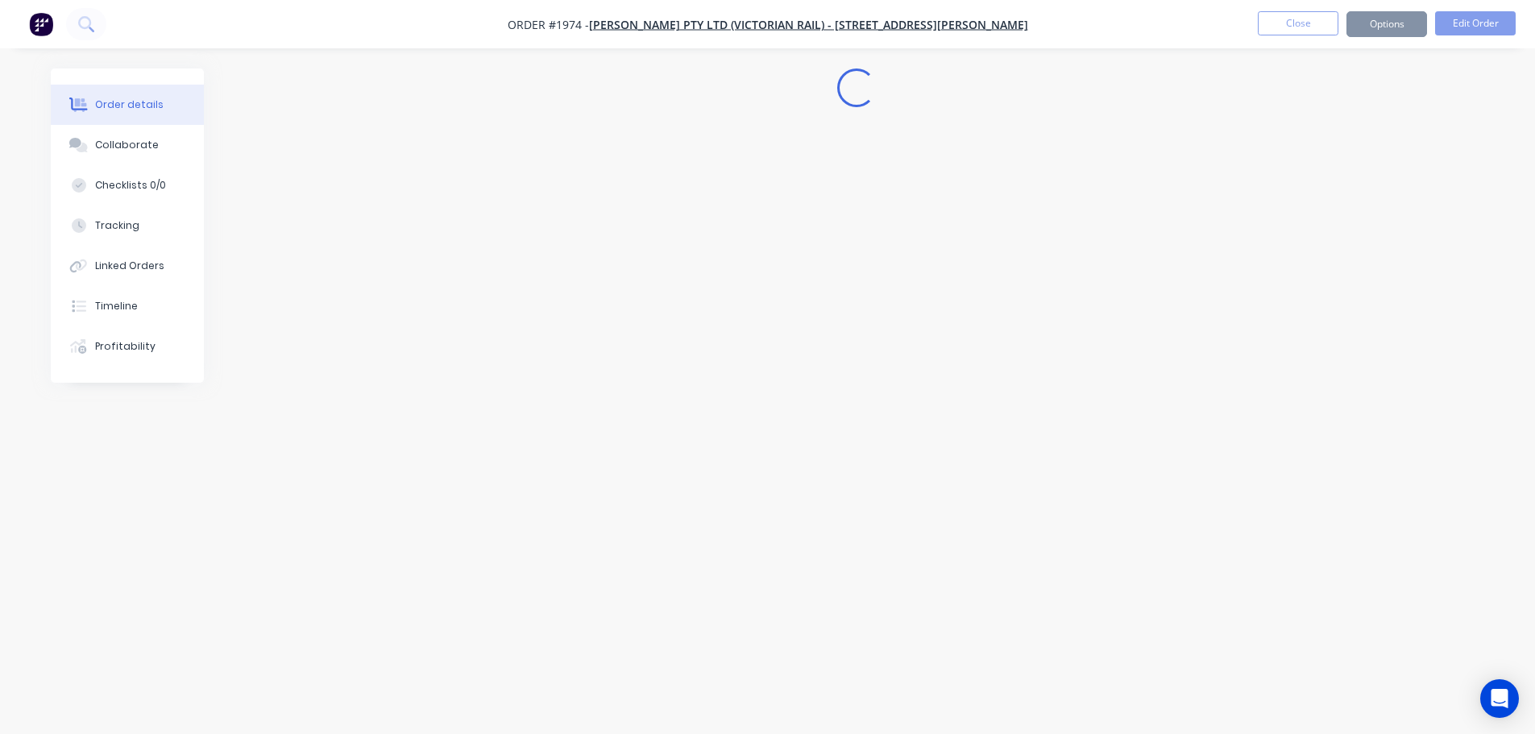
scroll to position [0, 0]
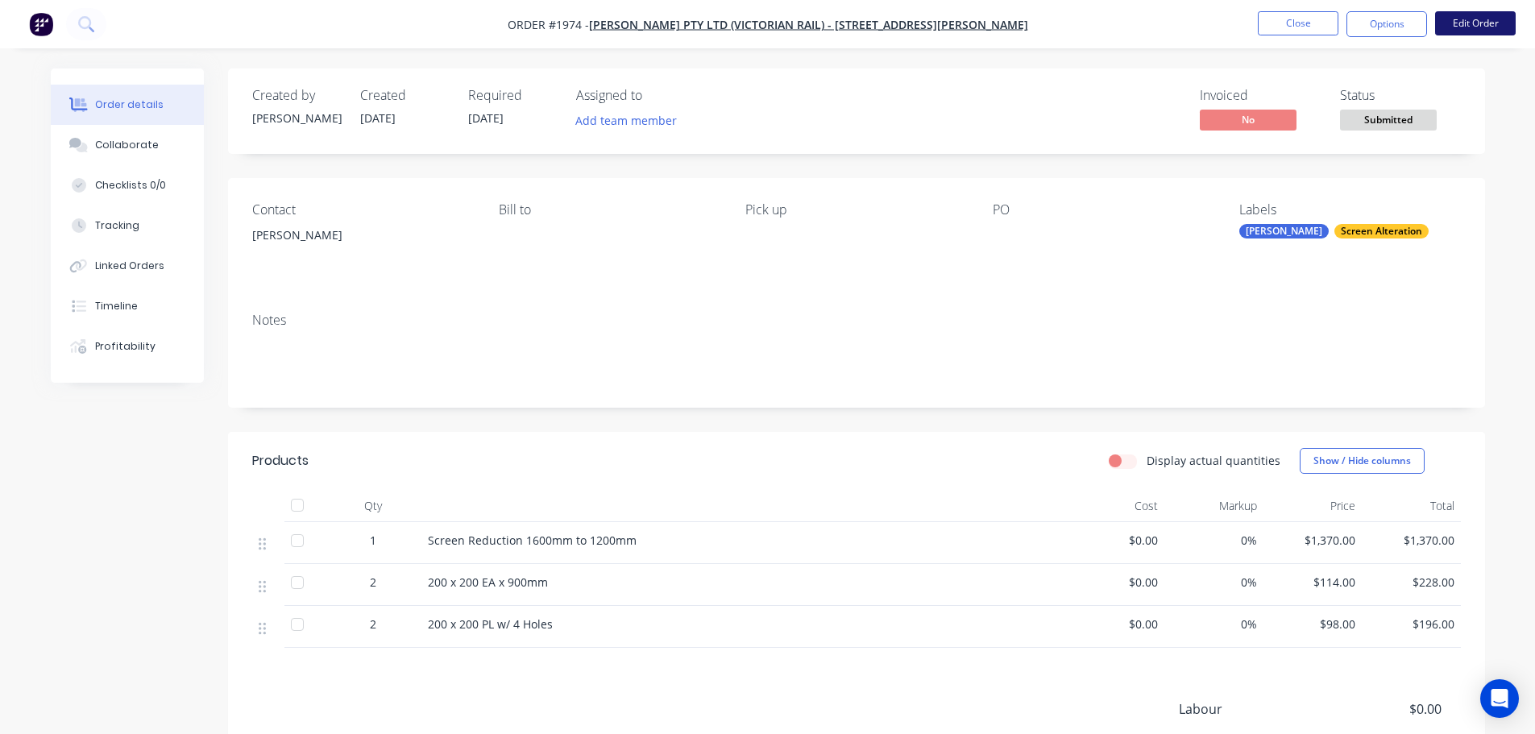
click at [1476, 18] on button "Edit Order" at bounding box center [1475, 23] width 81 height 24
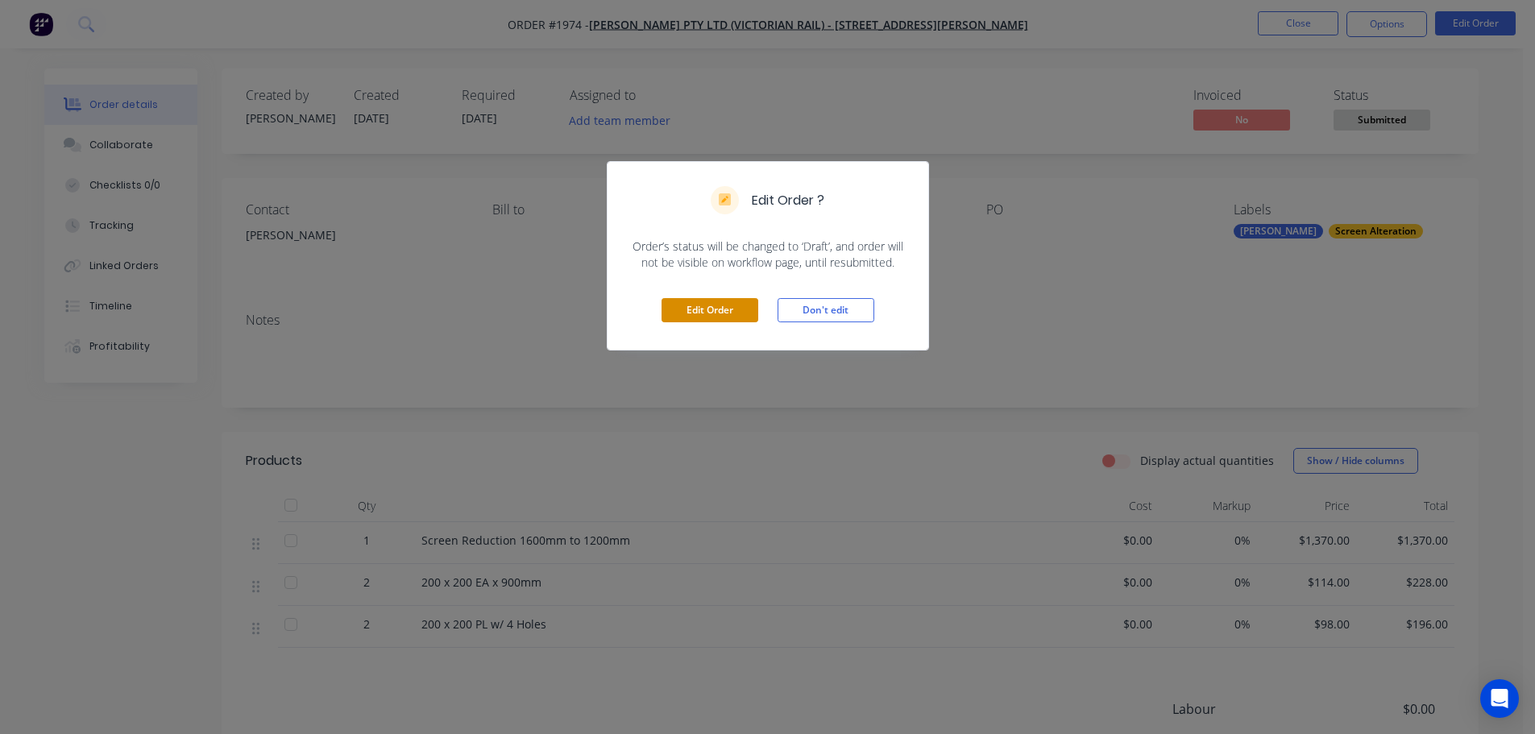
click at [748, 305] on button "Edit Order" at bounding box center [709, 310] width 97 height 24
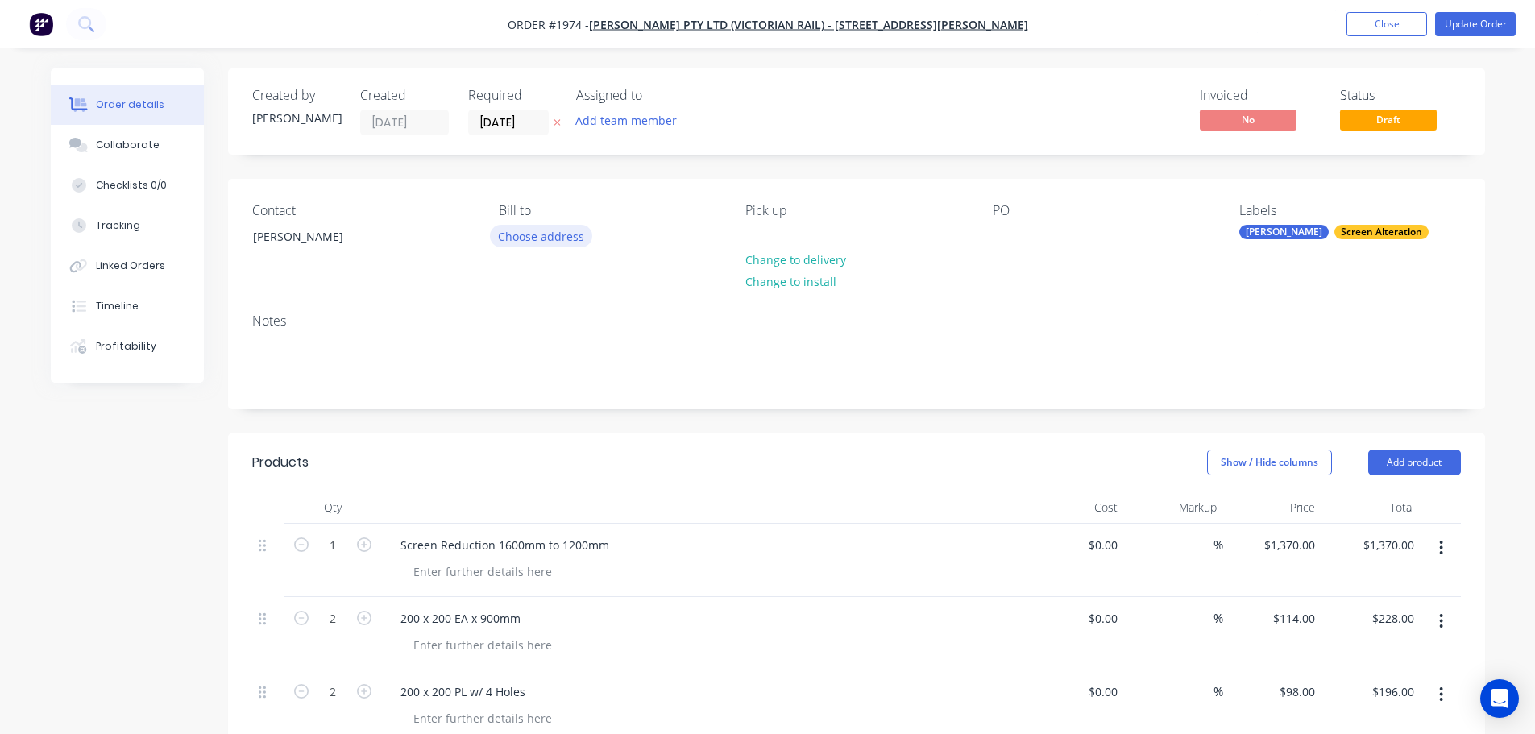
click at [523, 227] on button "Choose address" at bounding box center [541, 236] width 103 height 22
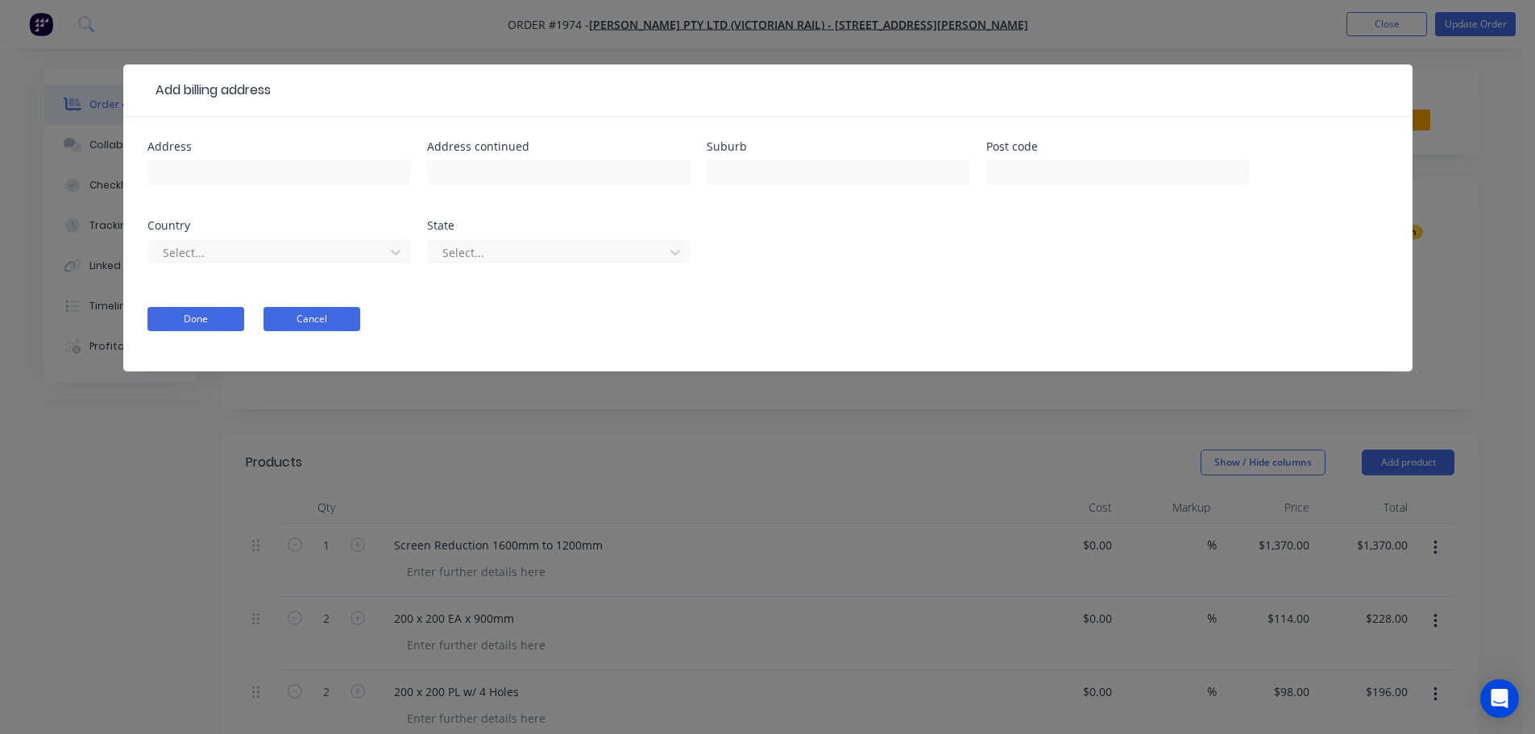
click at [354, 318] on button "Cancel" at bounding box center [311, 319] width 97 height 24
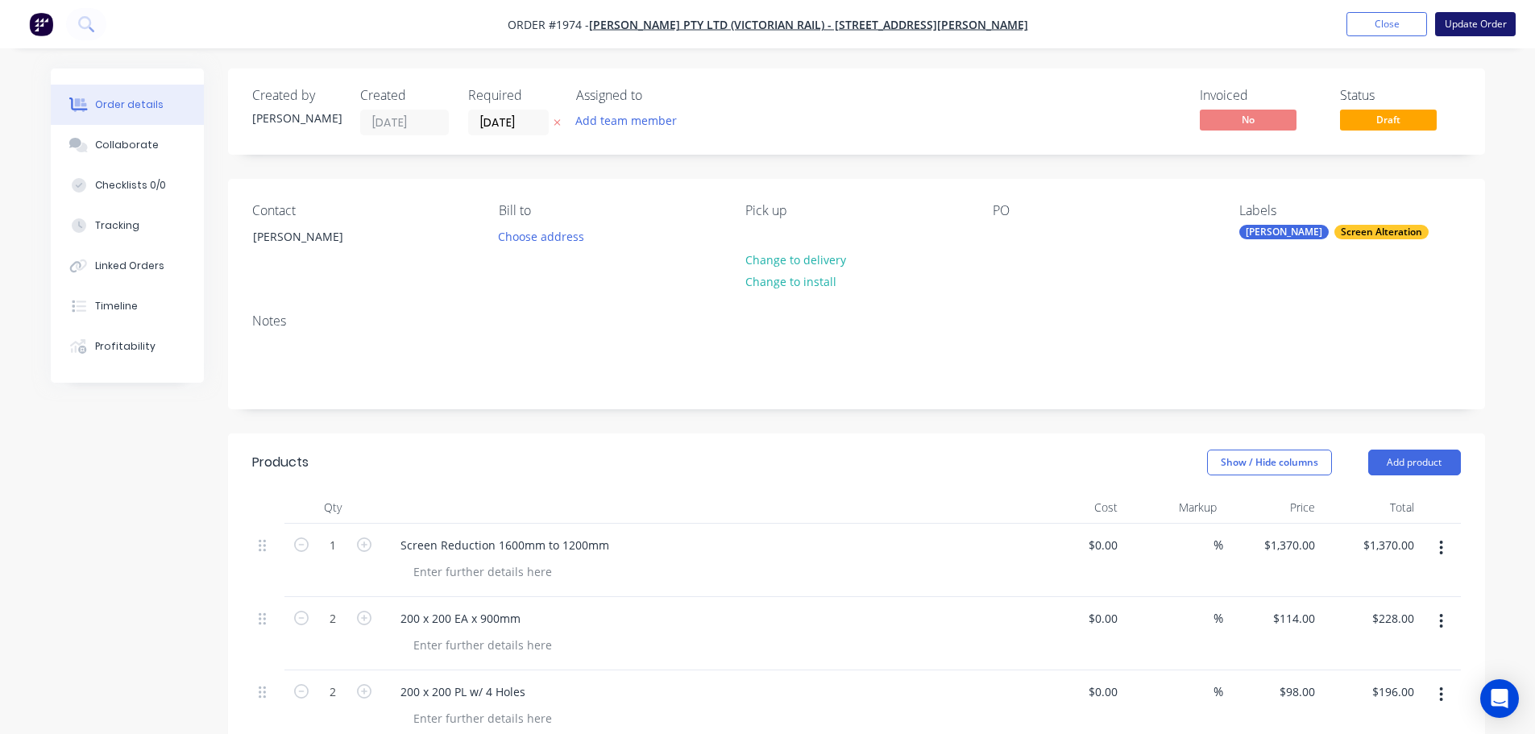
click at [1469, 21] on button "Update Order" at bounding box center [1475, 24] width 81 height 24
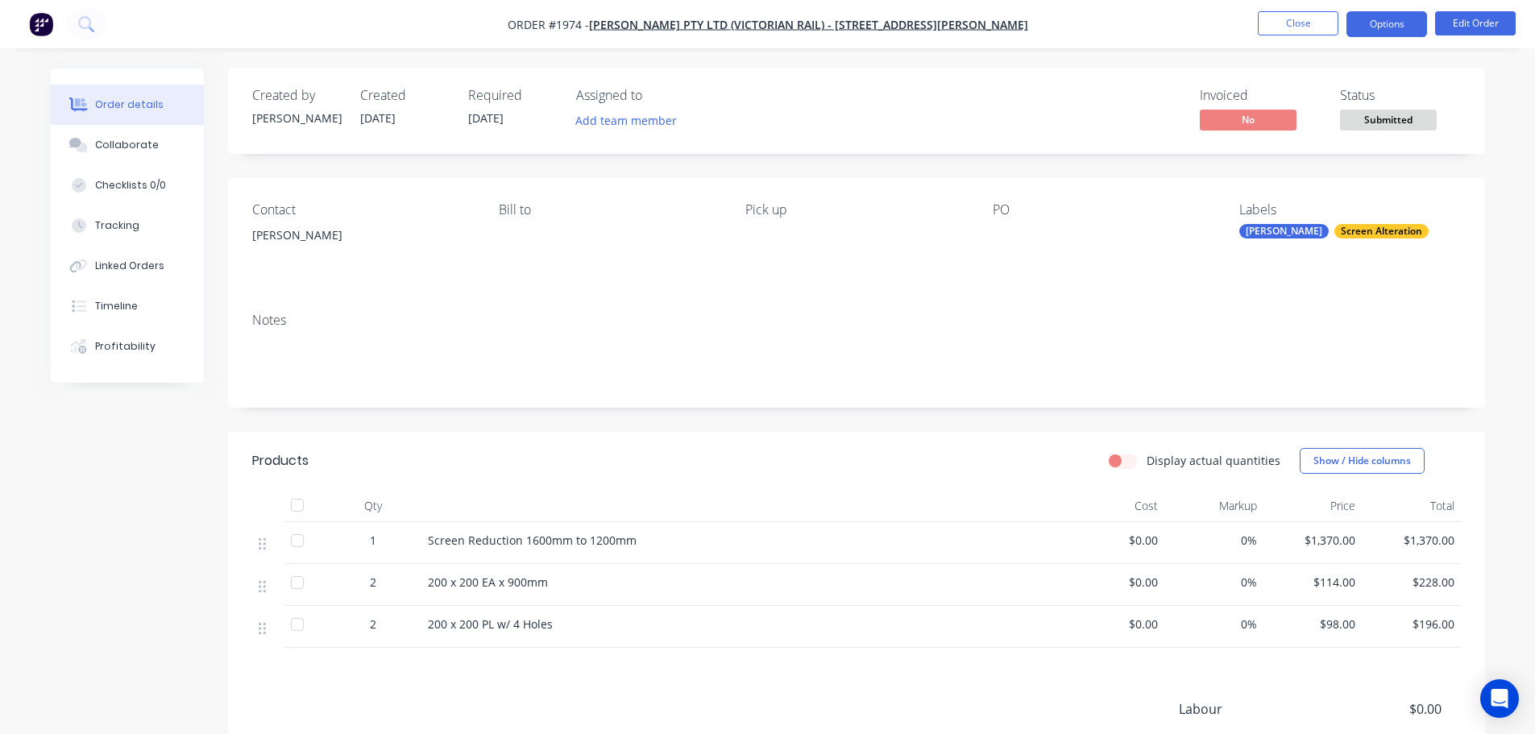
click at [1399, 25] on button "Options" at bounding box center [1386, 24] width 81 height 26
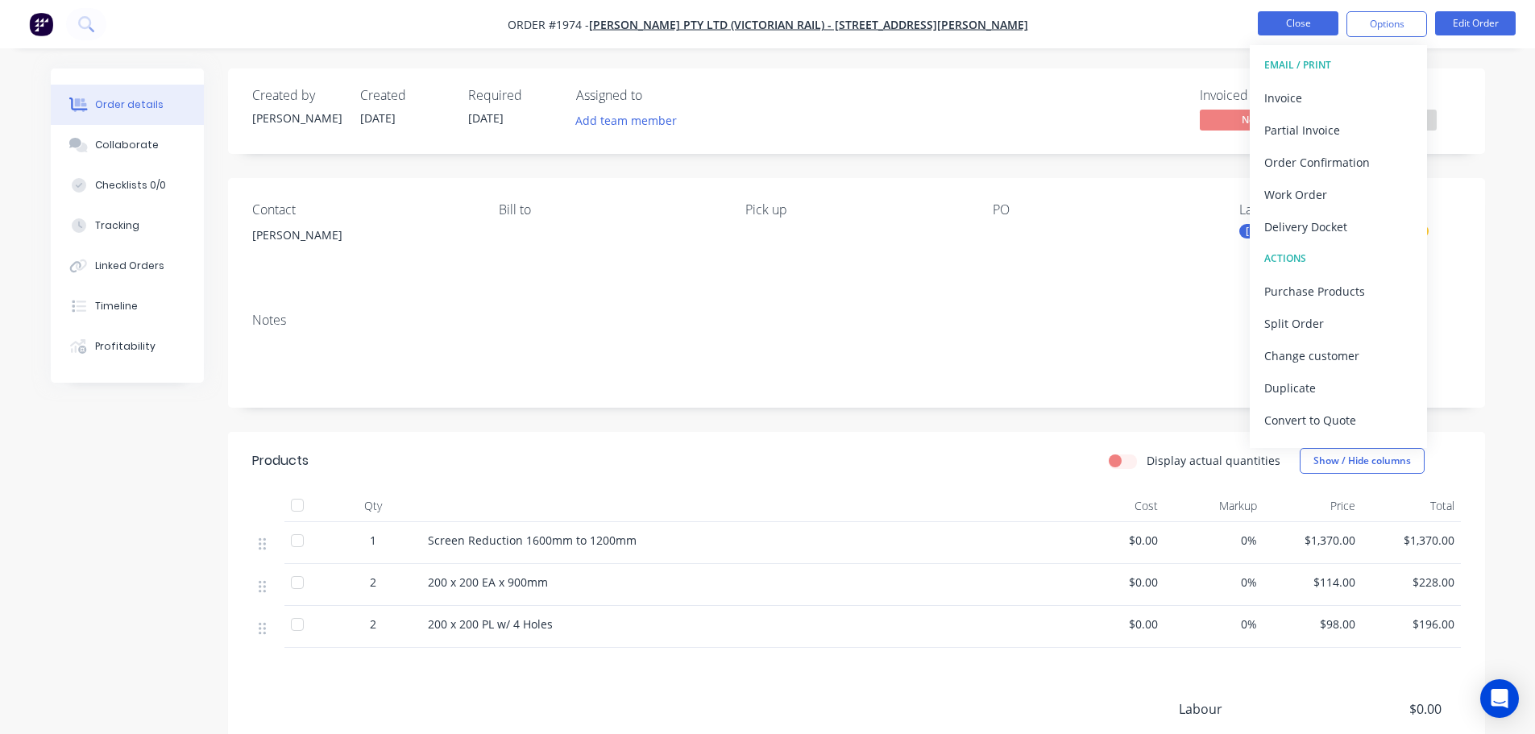
click at [1291, 22] on button "Close" at bounding box center [1297, 23] width 81 height 24
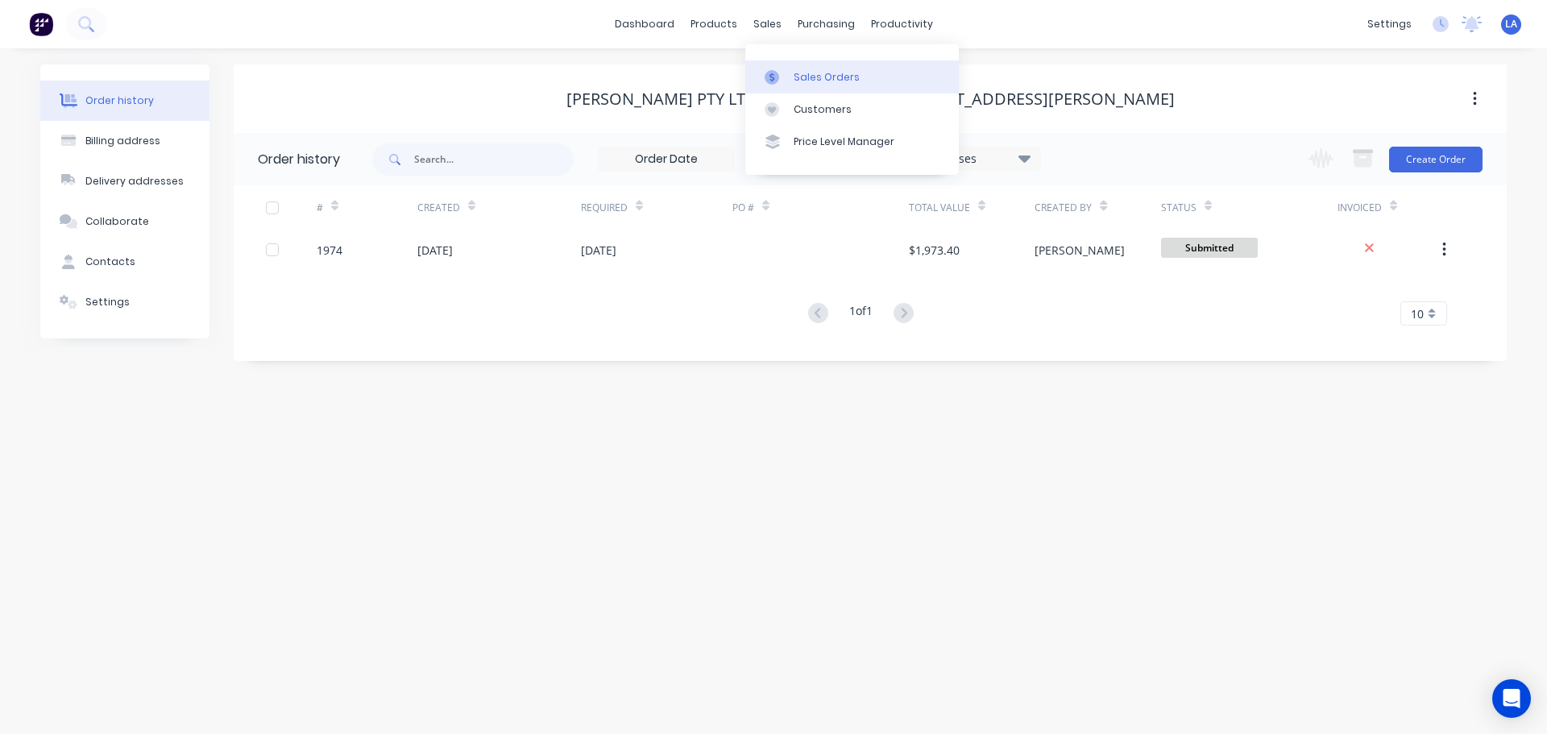
click at [789, 73] on link "Sales Orders" at bounding box center [851, 76] width 213 height 32
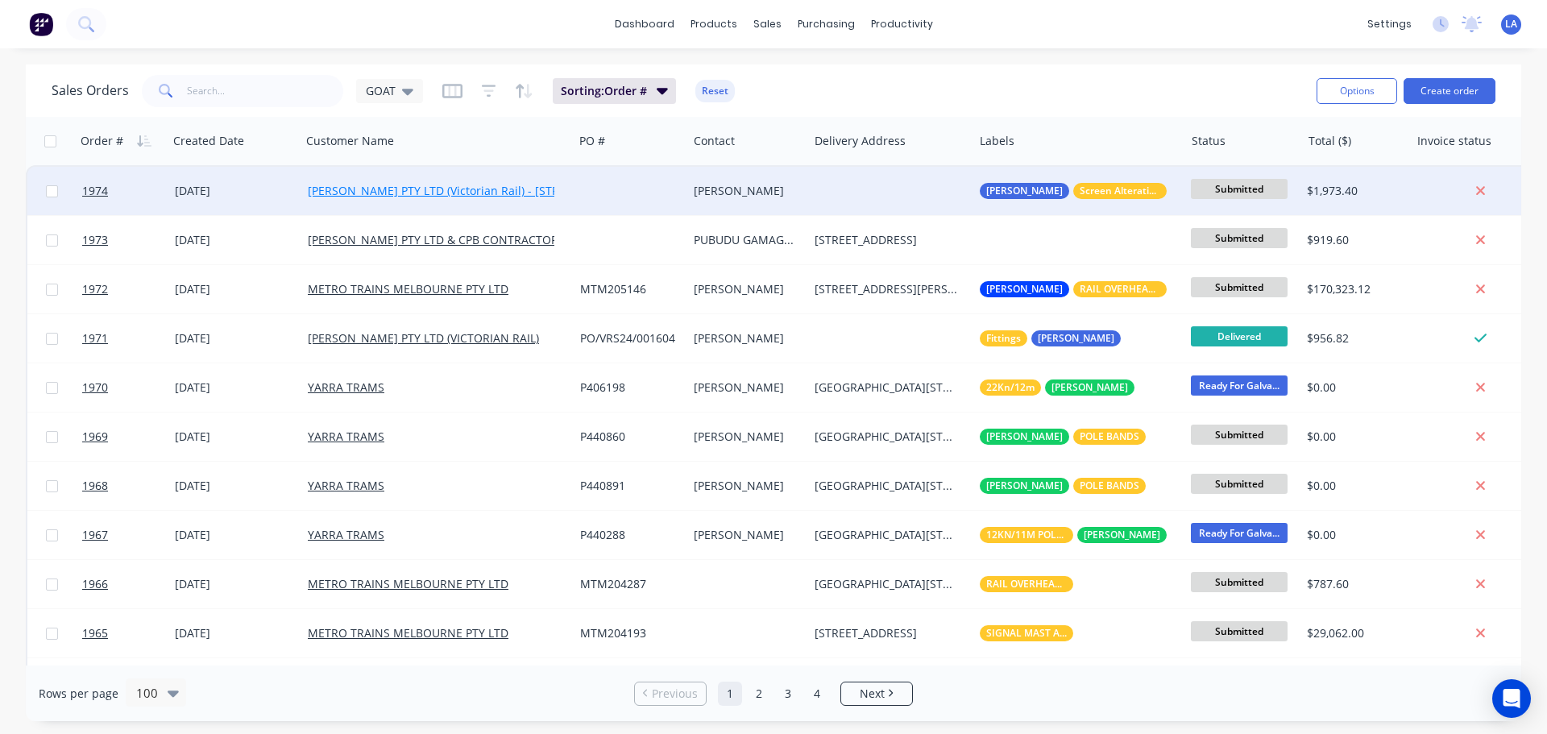
click at [487, 186] on link "[PERSON_NAME] PTY LTD (Victorian Rail) - [STREET_ADDRESS][PERSON_NAME]" at bounding box center [518, 190] width 420 height 15
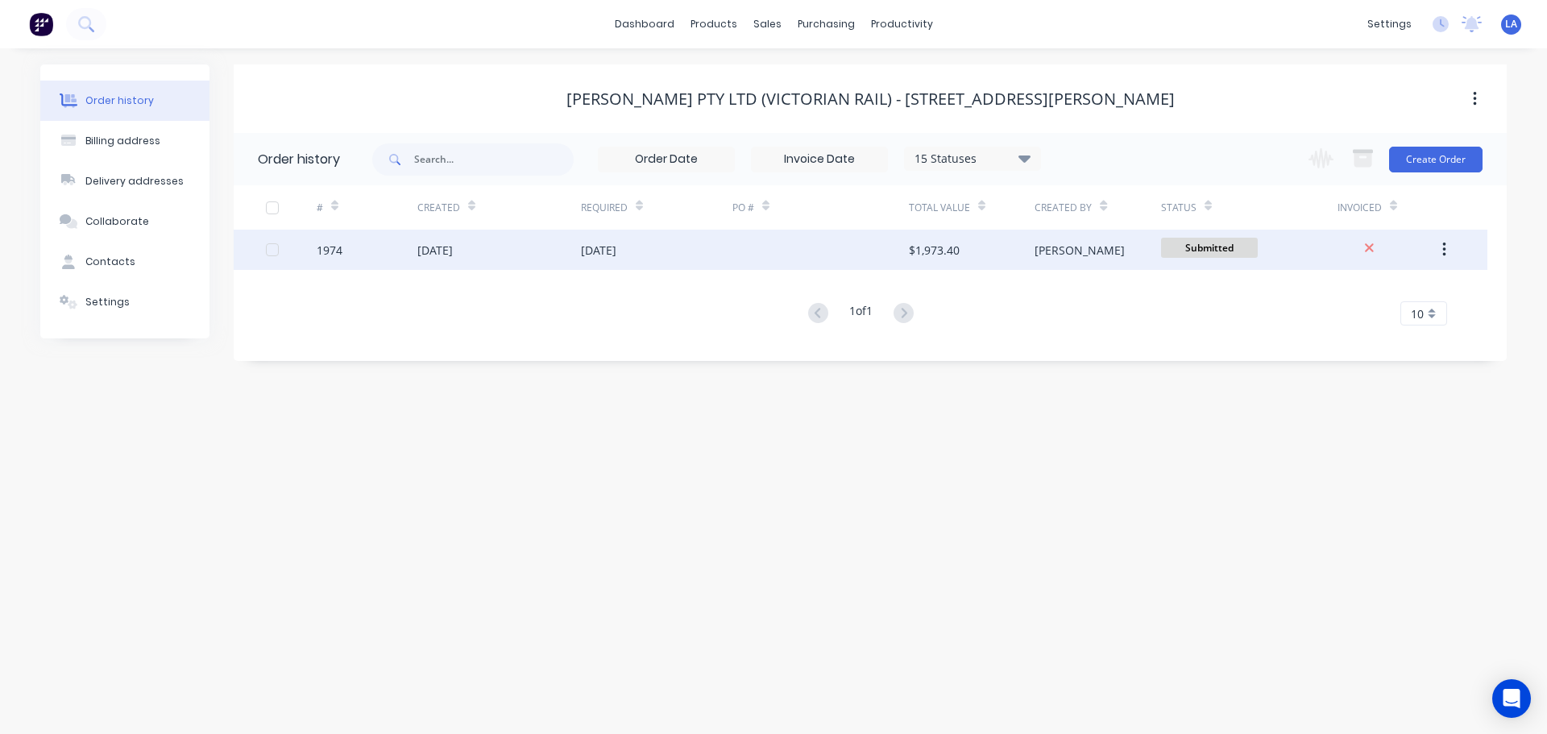
click at [735, 255] on div at bounding box center [820, 250] width 176 height 40
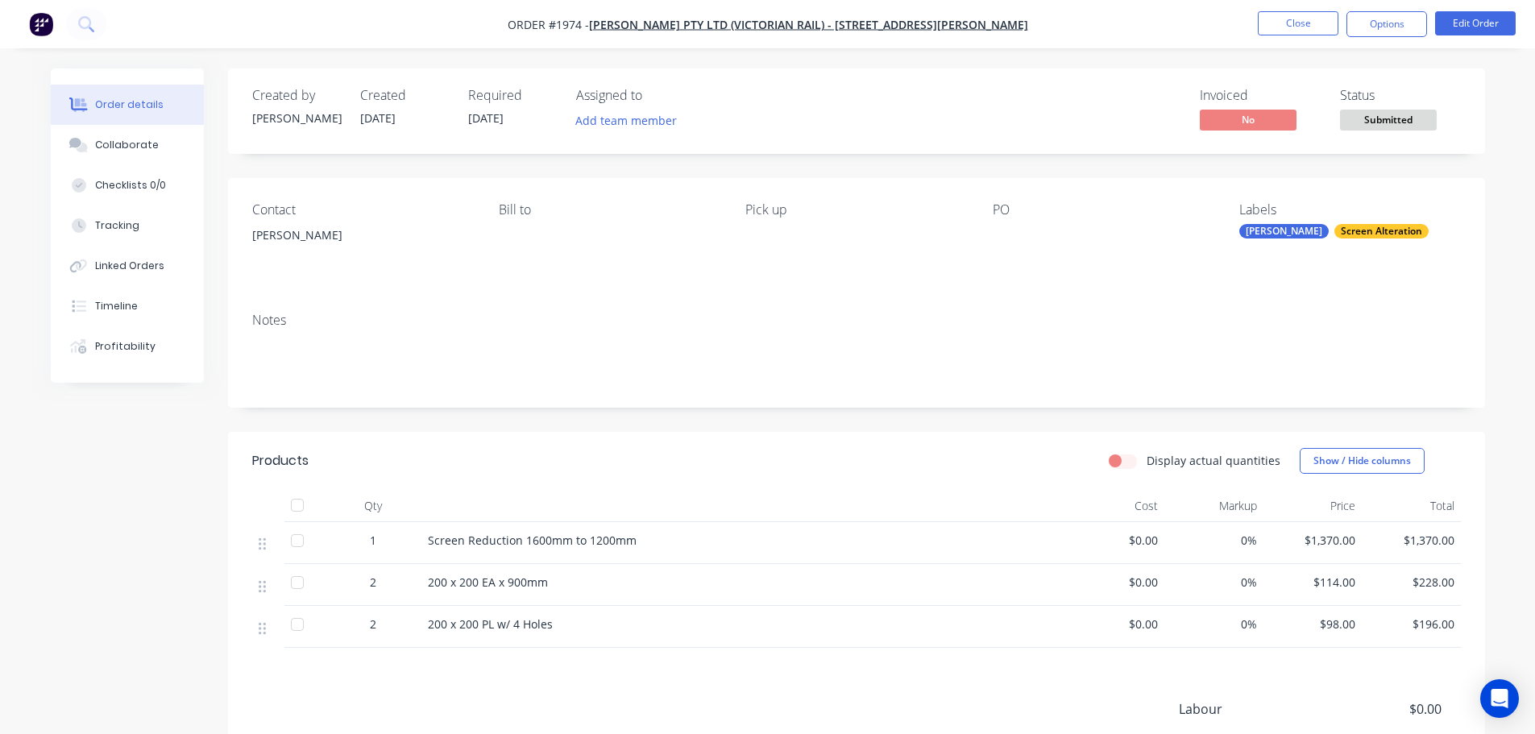
click at [1384, 37] on nav "Order #1974 - [PERSON_NAME] PTY LTD (Victorian Rail) - [STREET_ADDRESS][PERSON_…" at bounding box center [767, 24] width 1535 height 48
click at [1369, 26] on button "Options" at bounding box center [1386, 24] width 81 height 26
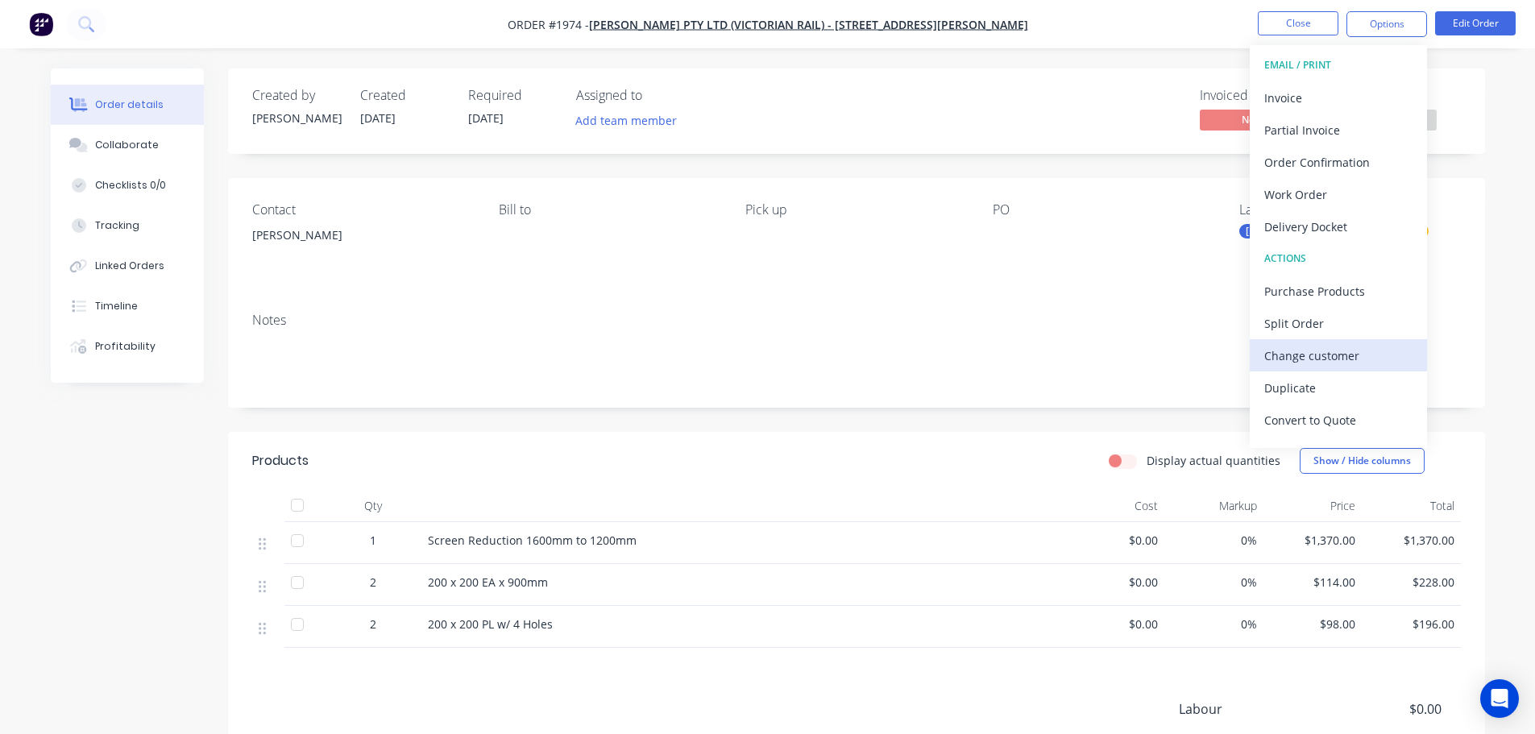
click at [1344, 354] on div "Change customer" at bounding box center [1338, 355] width 148 height 23
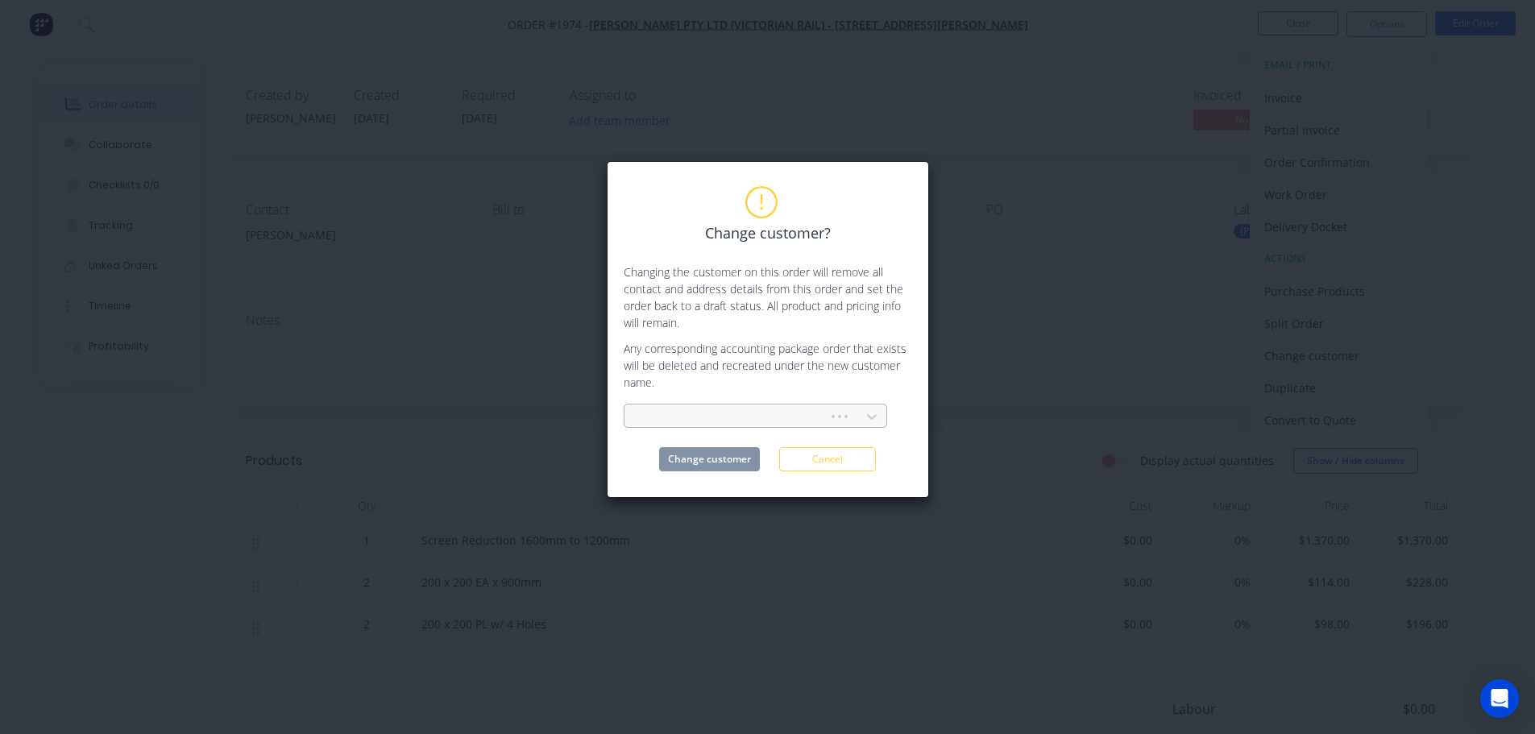
click at [776, 408] on div at bounding box center [728, 417] width 183 height 20
type input "[PERSON_NAME]"
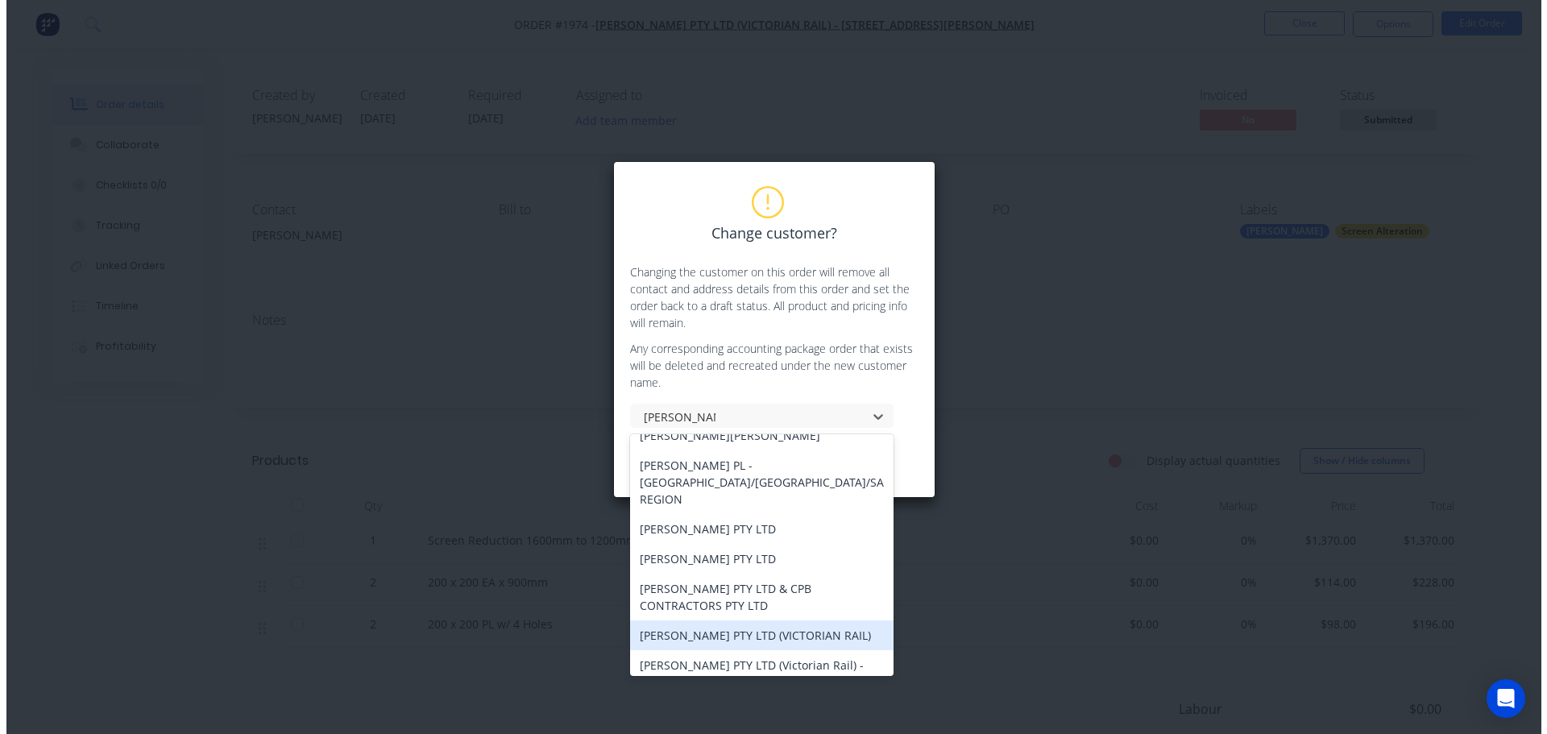
scroll to position [147, 0]
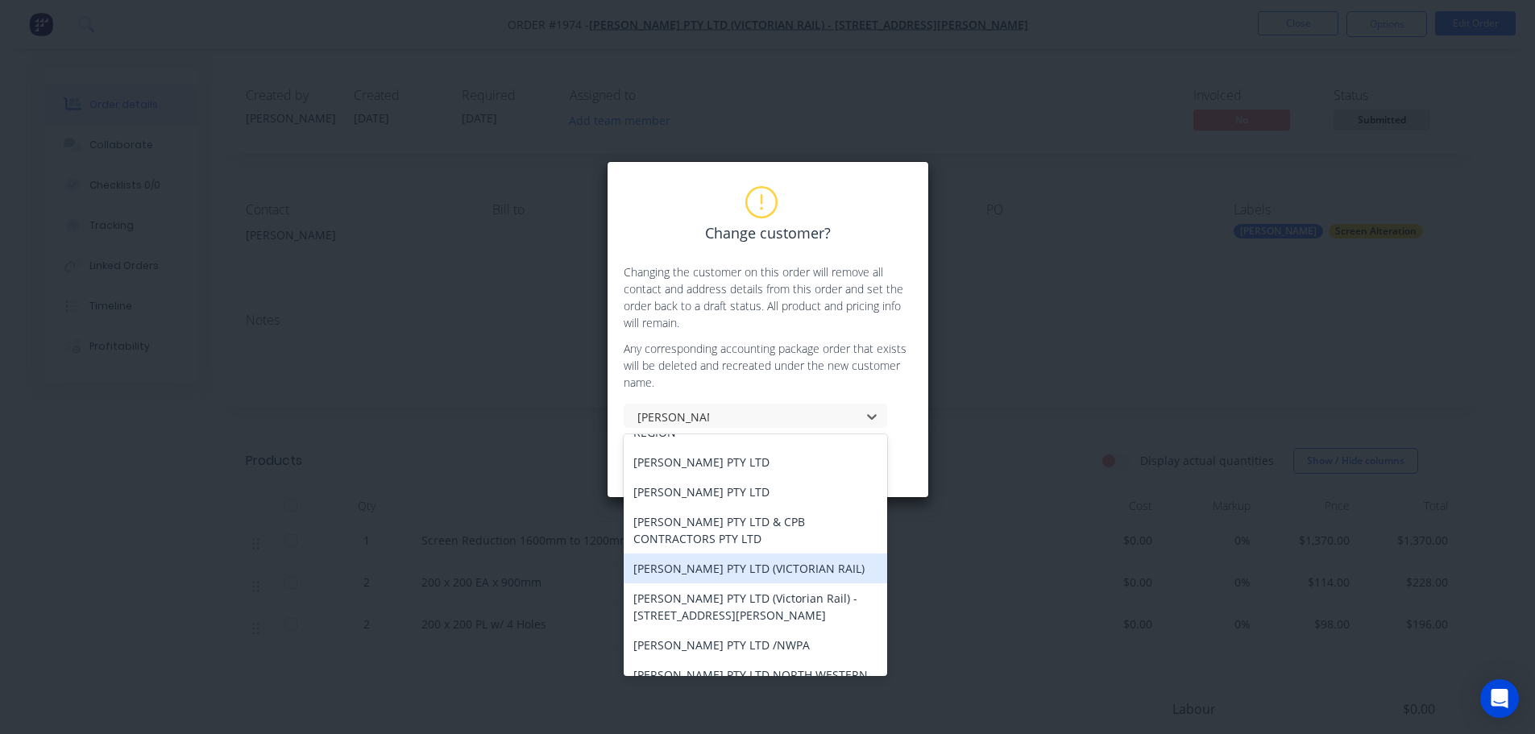
click at [777, 553] on div "[PERSON_NAME] PTY LTD (VICTORIAN RAIL)" at bounding box center [755, 568] width 263 height 30
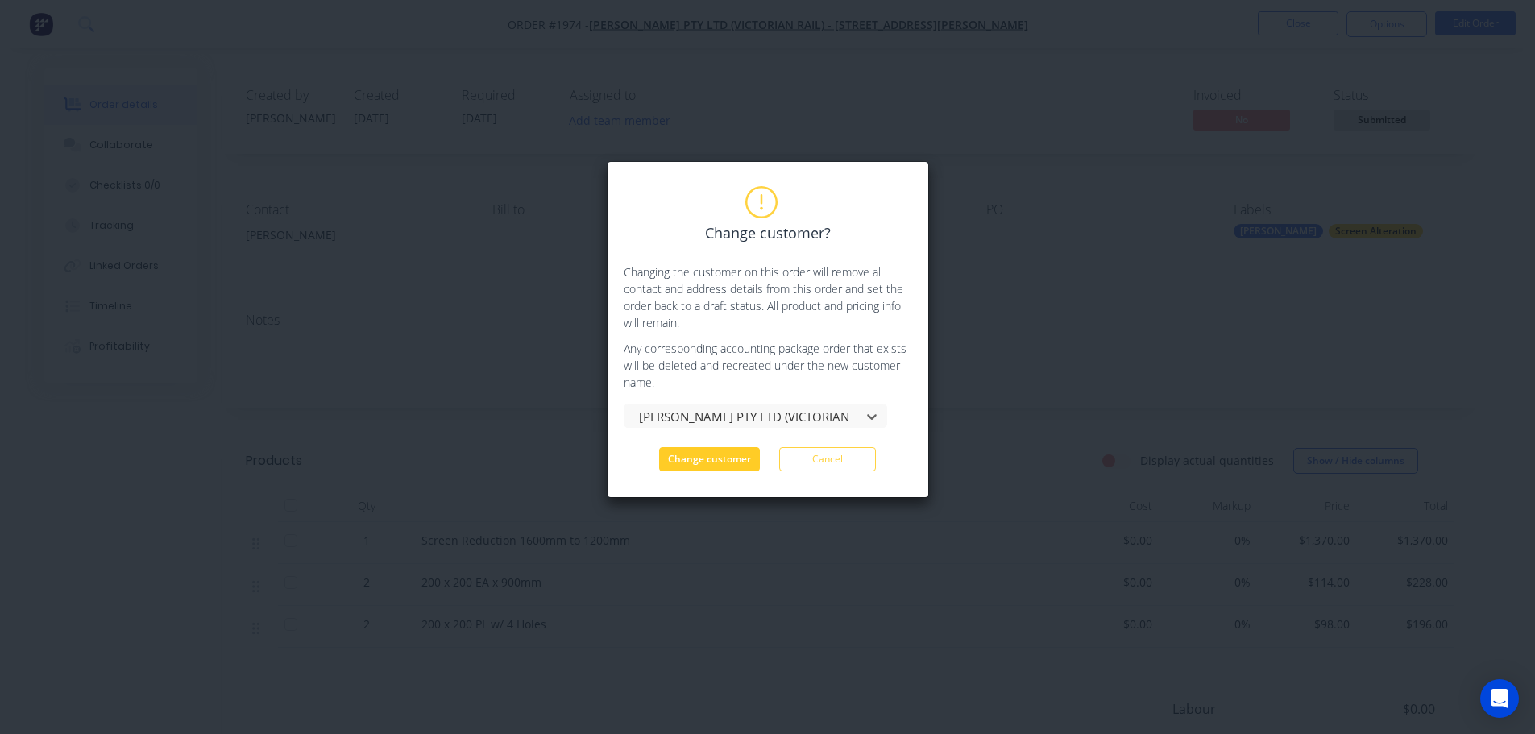
click at [740, 462] on button "Change customer" at bounding box center [709, 459] width 101 height 24
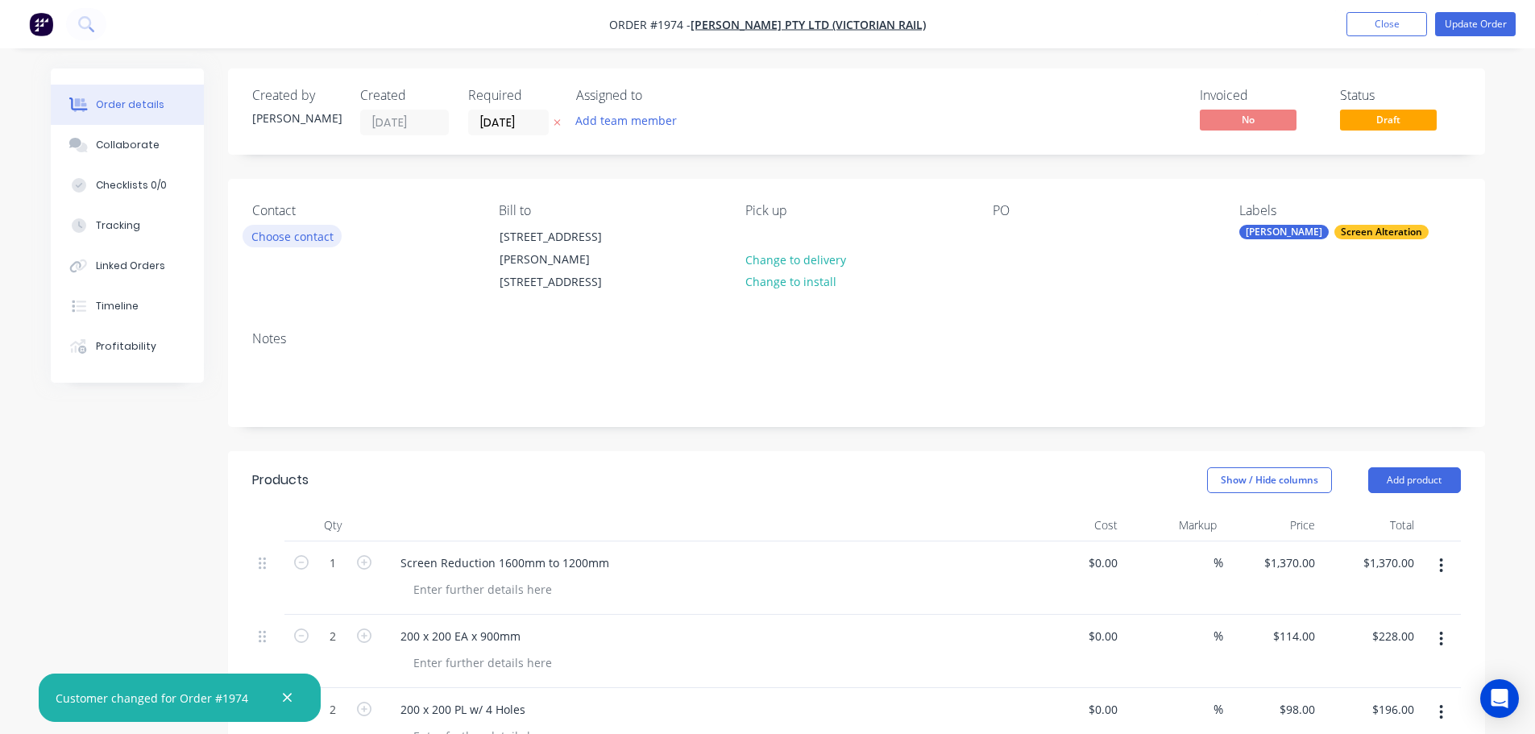
click at [297, 233] on button "Choose contact" at bounding box center [291, 236] width 99 height 22
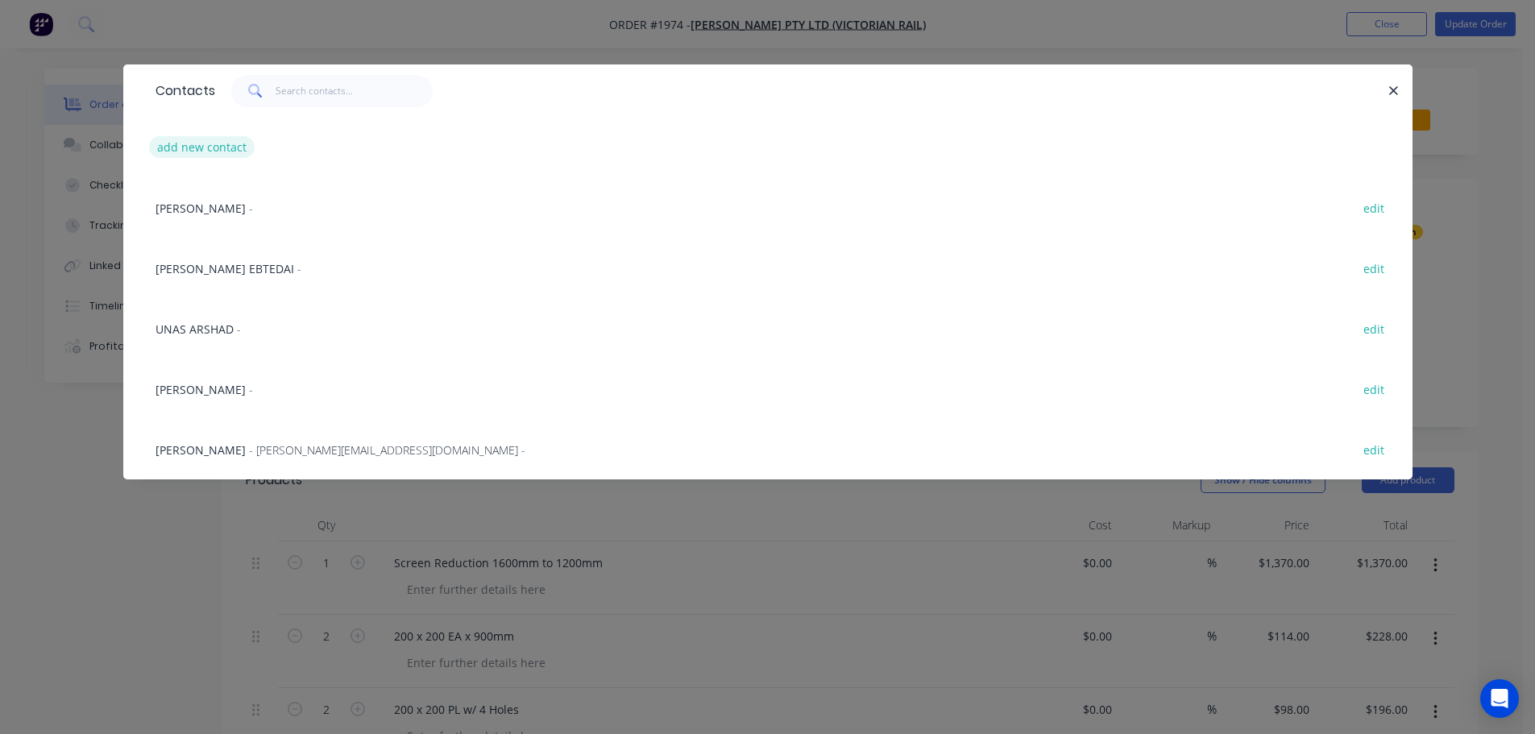
click at [211, 147] on button "add new contact" at bounding box center [202, 147] width 106 height 22
select select "AU"
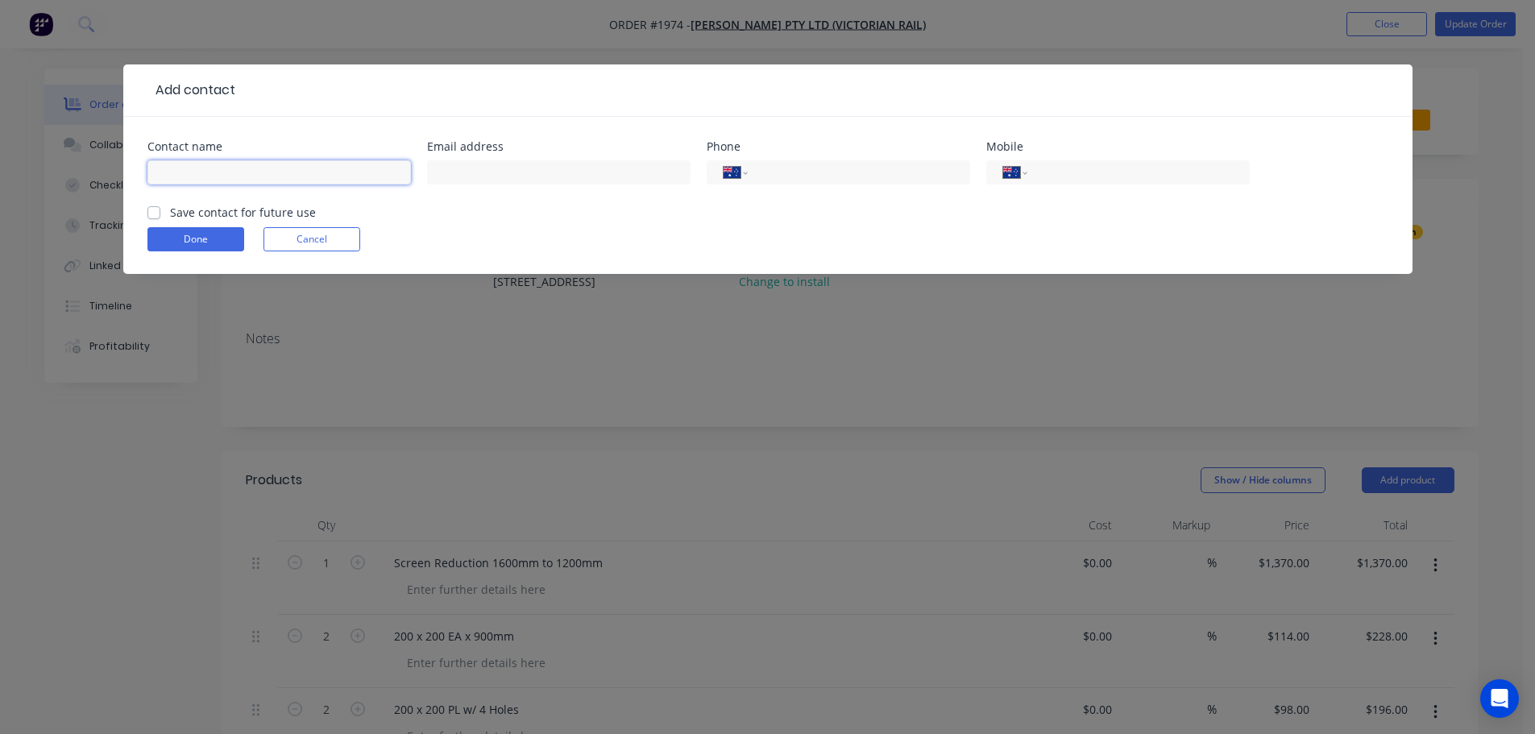
click at [292, 170] on input "text" at bounding box center [278, 172] width 263 height 24
type input "[PERSON_NAME]"
click at [162, 209] on div "Save contact for future use" at bounding box center [231, 212] width 168 height 17
click at [170, 215] on label "Save contact for future use" at bounding box center [243, 212] width 146 height 17
click at [153, 215] on input "Save contact for future use" at bounding box center [153, 211] width 13 height 15
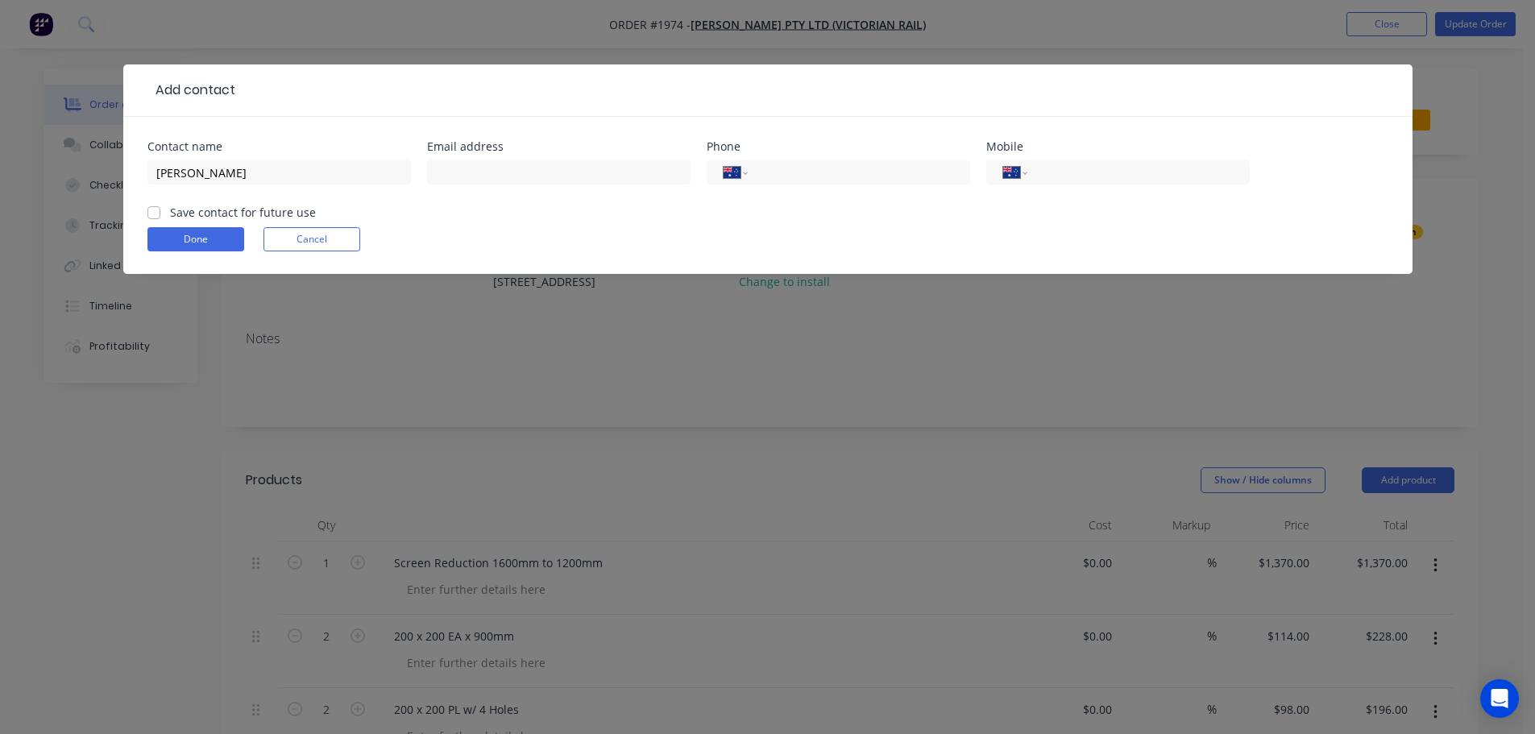
checkbox input "true"
click at [183, 234] on button "Done" at bounding box center [195, 239] width 97 height 24
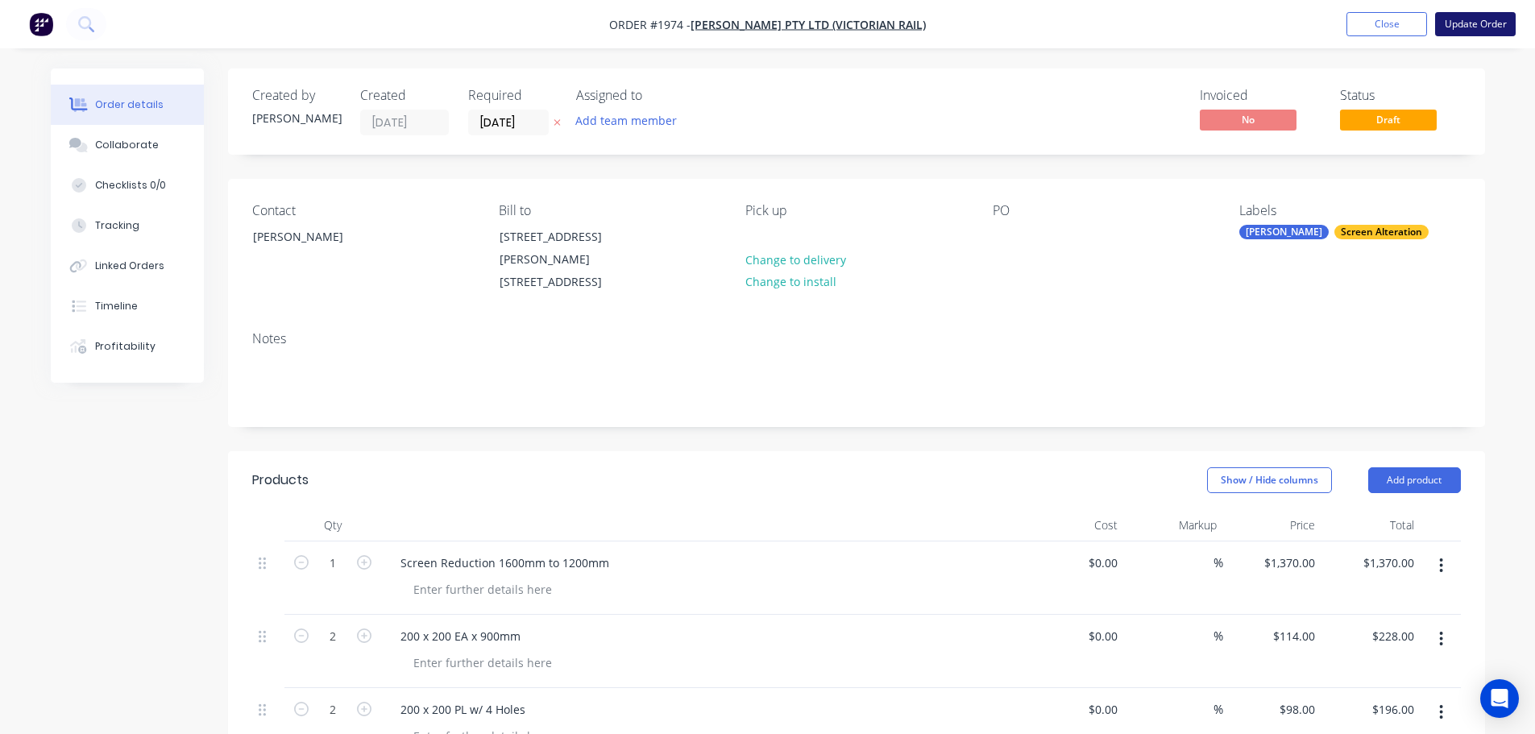
click at [1470, 32] on button "Update Order" at bounding box center [1475, 24] width 81 height 24
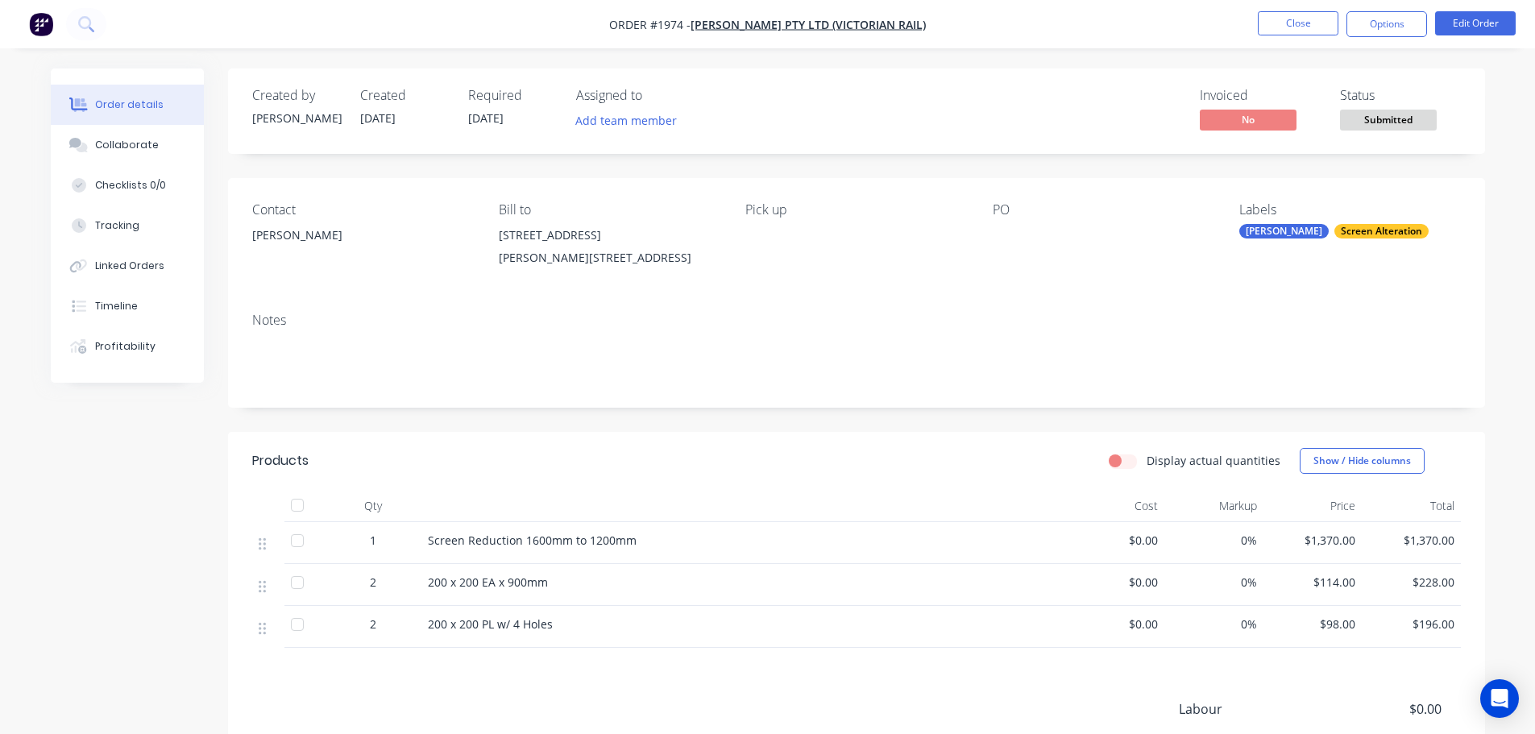
click at [1351, 122] on span "Submitted" at bounding box center [1388, 120] width 97 height 20
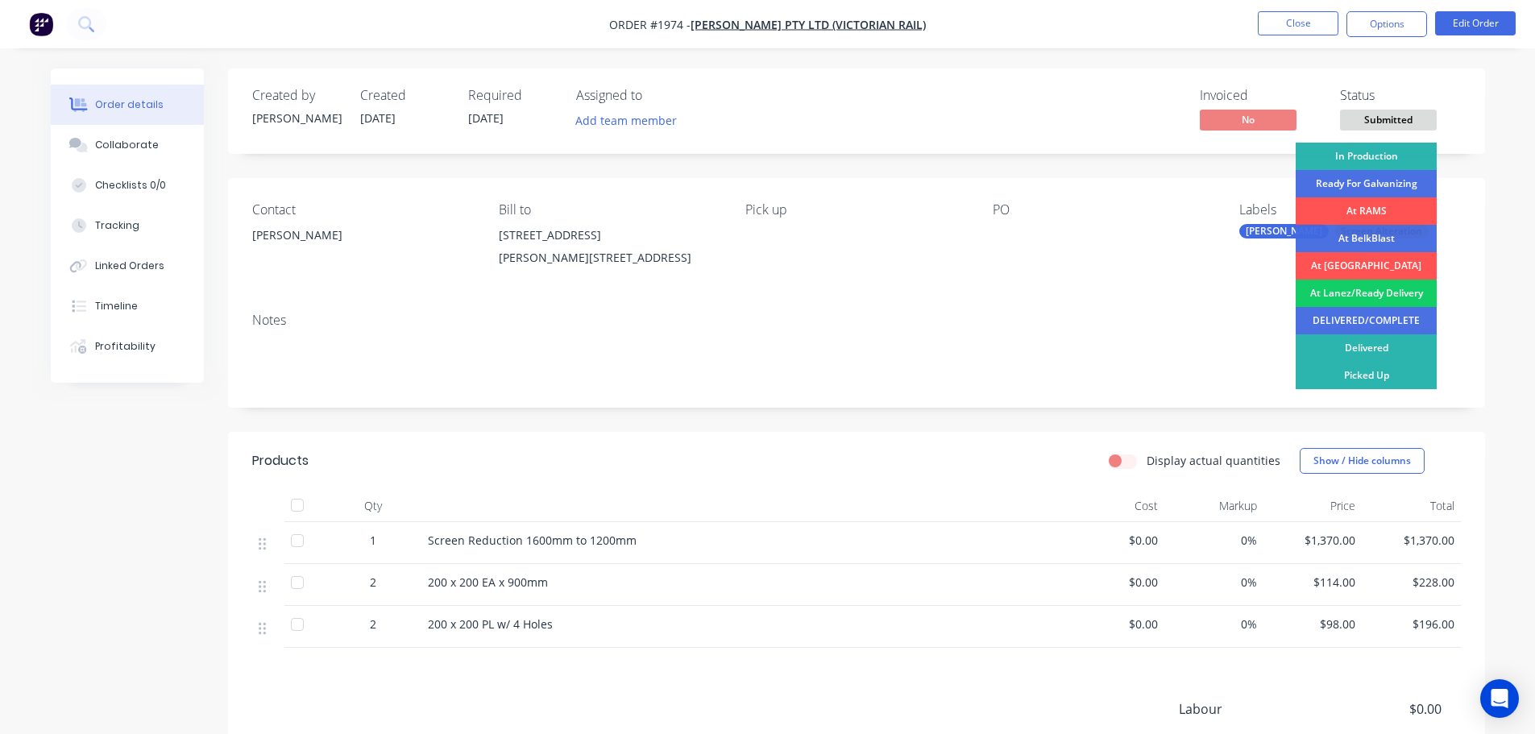
click at [1361, 293] on div "At Lanez/Ready Delivery" at bounding box center [1365, 293] width 141 height 27
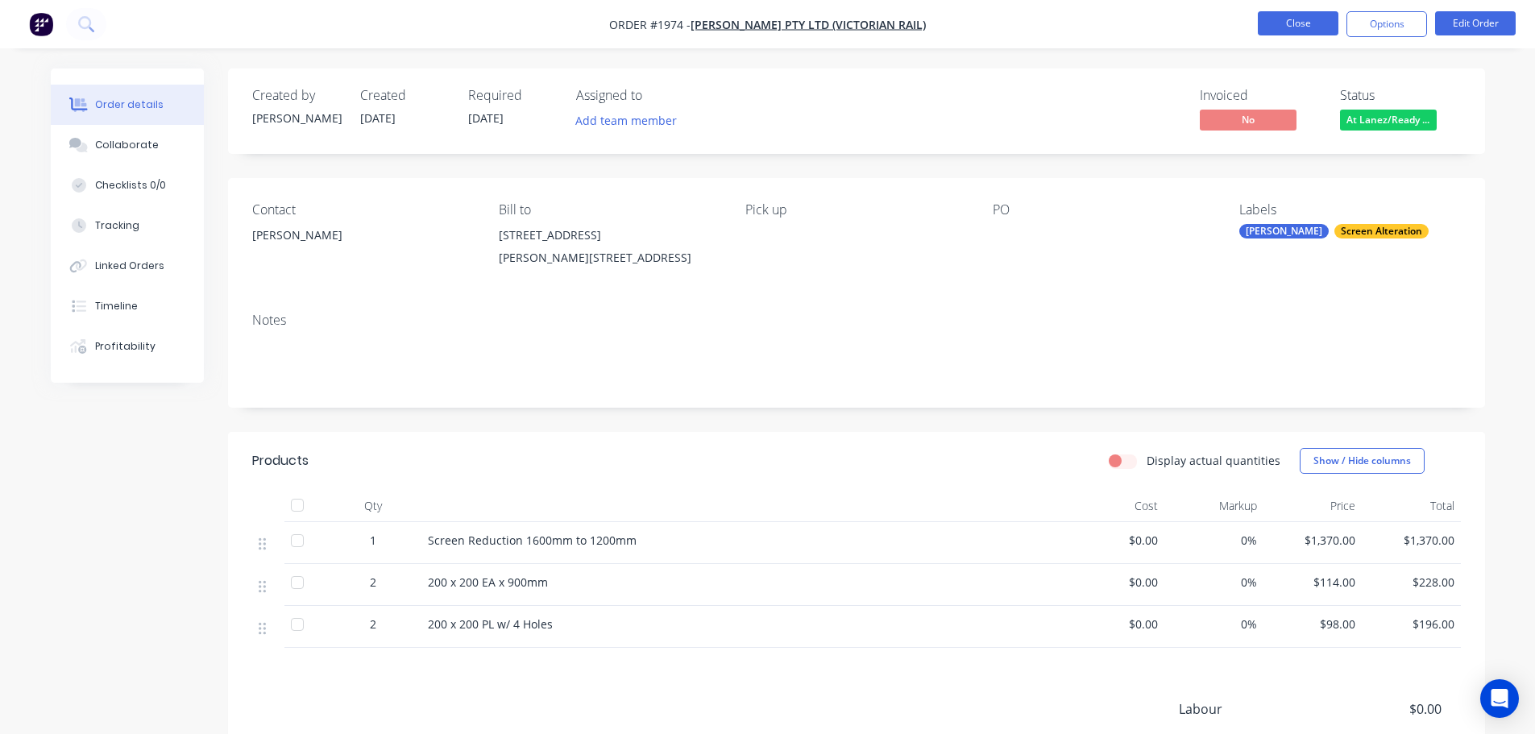
click at [1321, 27] on button "Close" at bounding box center [1297, 23] width 81 height 24
